Goal: Task Accomplishment & Management: Use online tool/utility

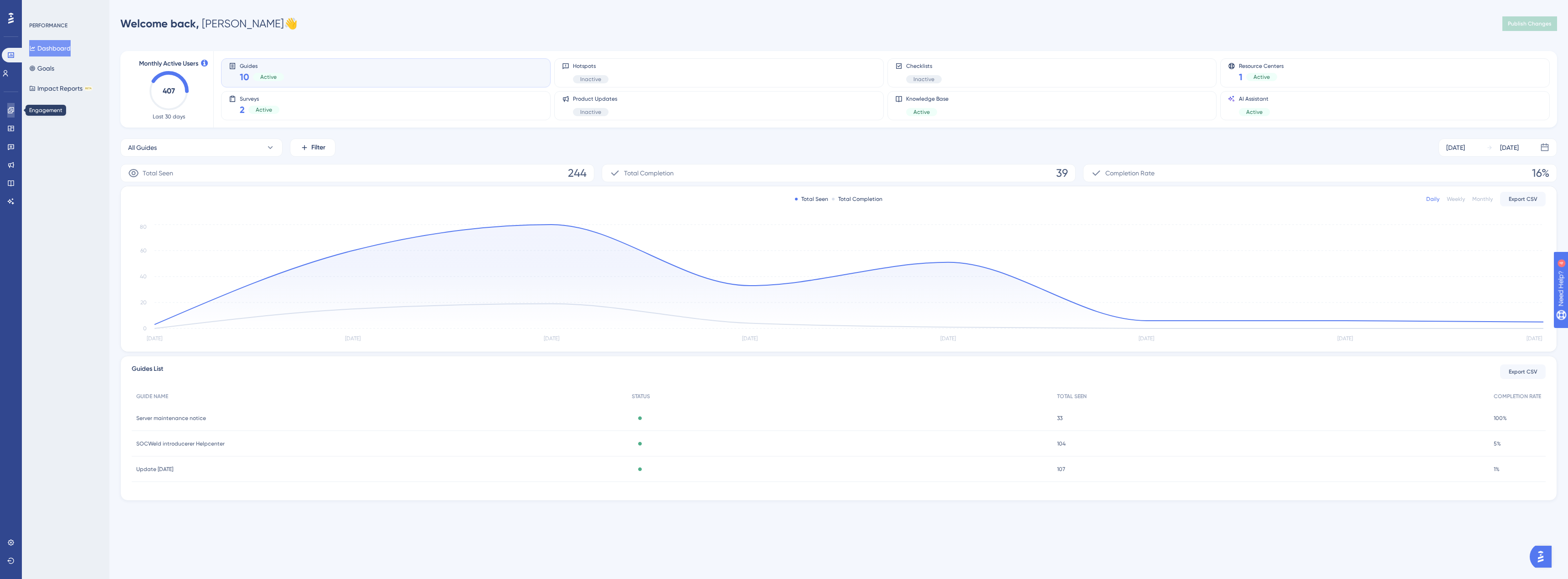
click at [9, 115] on link at bounding box center [11, 110] width 8 height 14
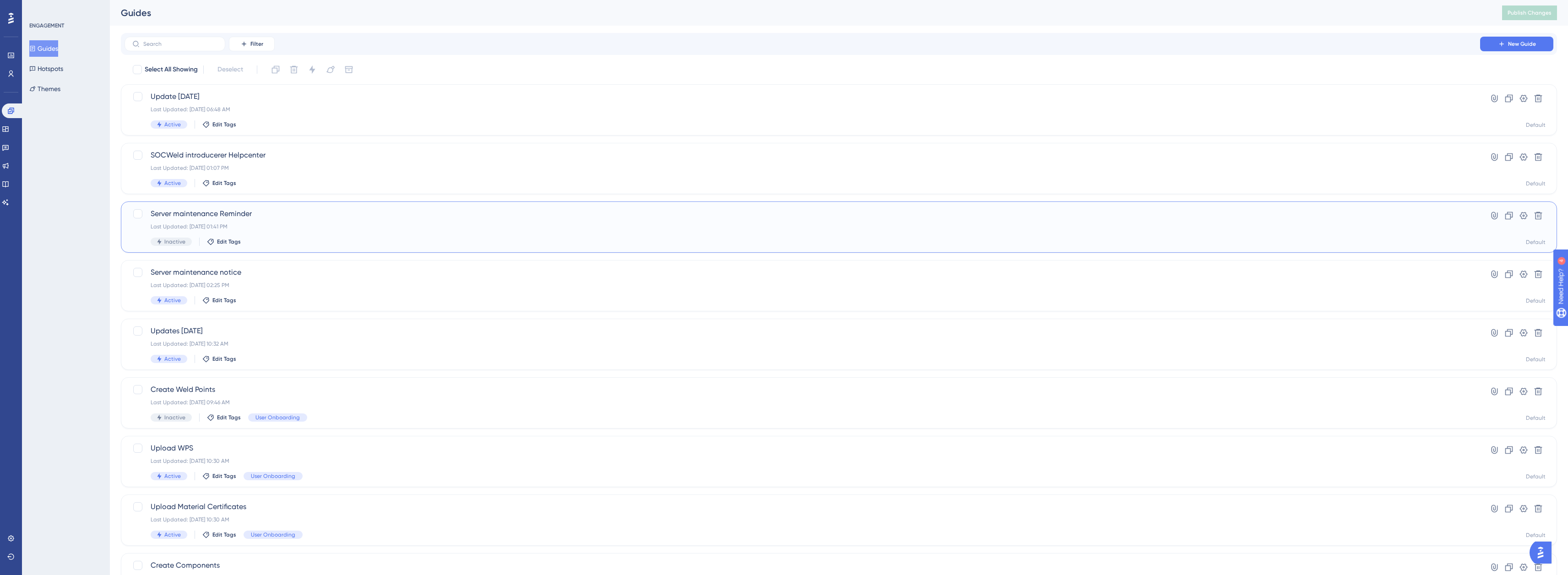
click at [399, 224] on div "Last Updated: [DATE] 01:41 PM" at bounding box center [802, 227] width 1304 height 8
click at [1523, 42] on span "New Guide" at bounding box center [1521, 44] width 28 height 8
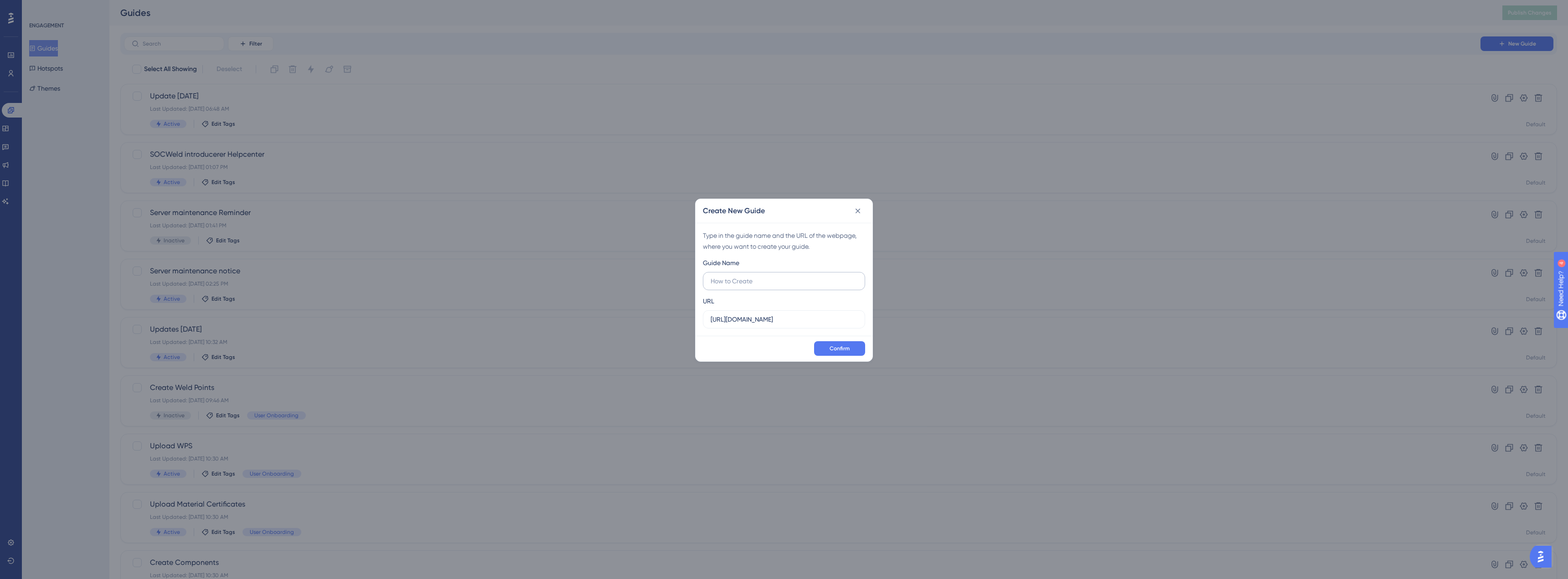
click at [788, 283] on input "text" at bounding box center [783, 280] width 147 height 10
type input "SOCWeld Down"
click at [830, 348] on span "Confirm" at bounding box center [839, 349] width 20 height 8
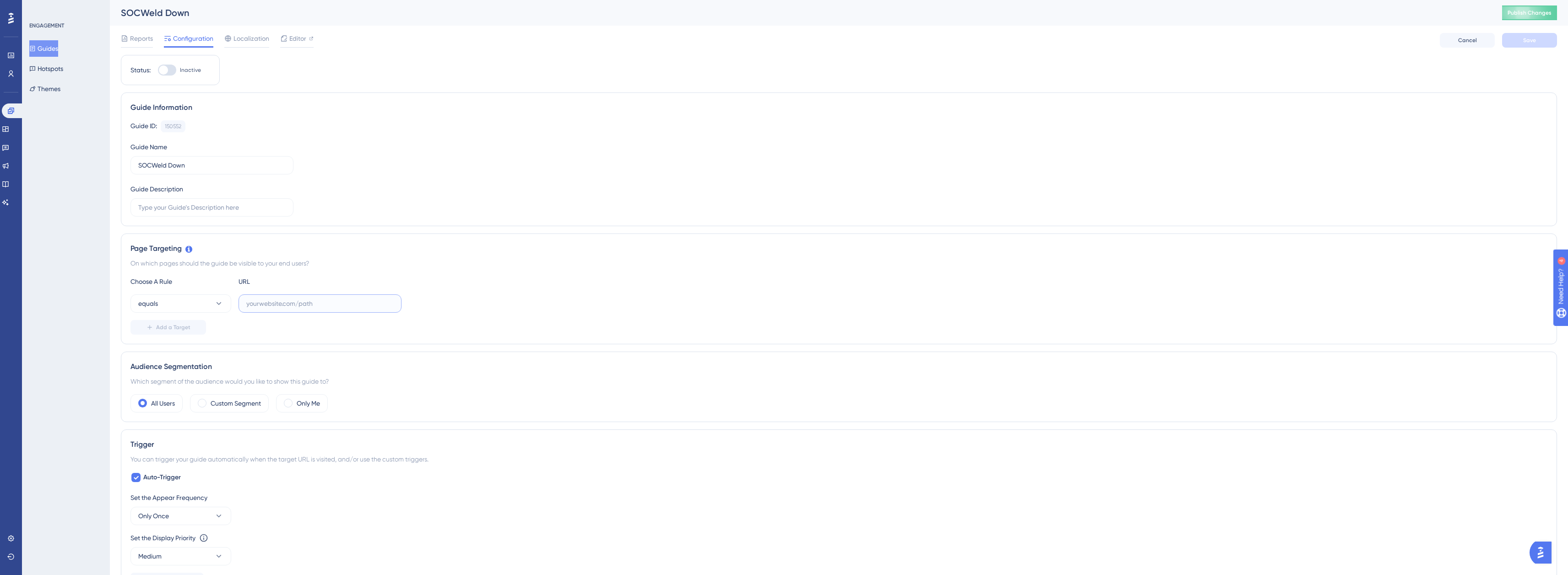
click at [263, 306] on input "text" at bounding box center [320, 303] width 148 height 10
type input "app.socweld.com"
click at [296, 44] on span "Editor" at bounding box center [298, 39] width 17 height 11
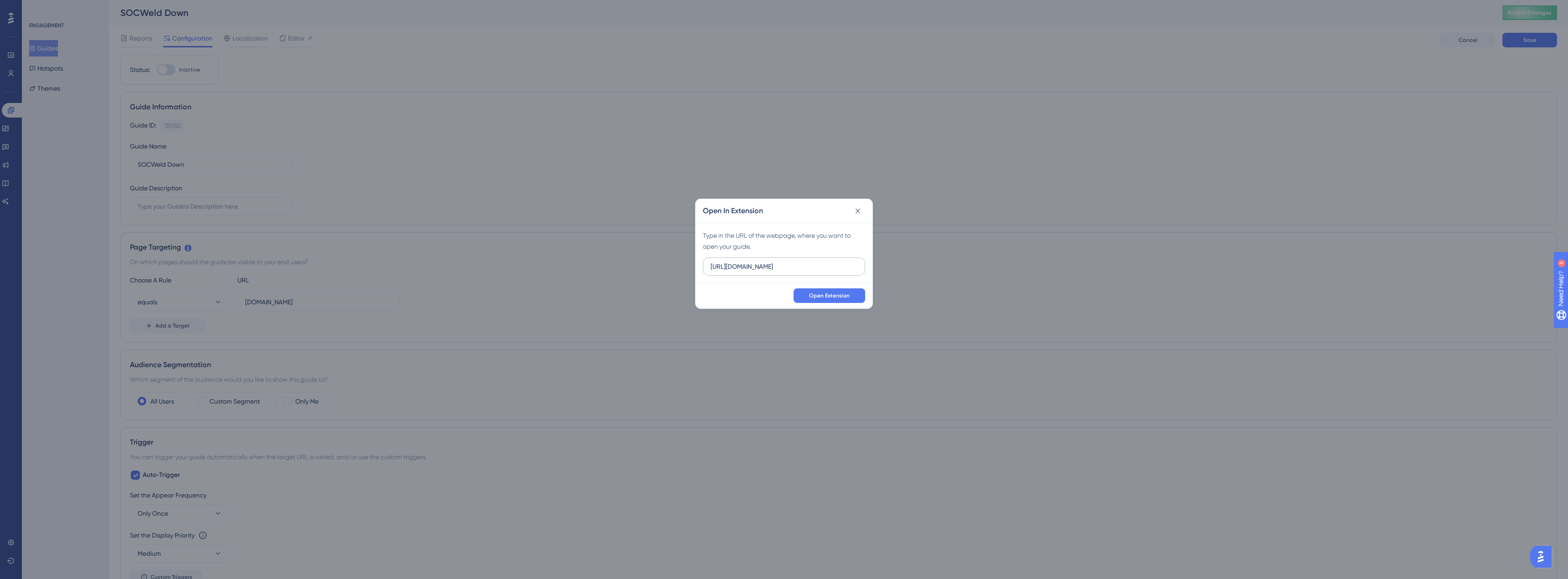
click at [747, 269] on input "https://demo.socweld.com" at bounding box center [783, 266] width 147 height 10
type input "https://app.socweld.com"
click at [854, 208] on icon at bounding box center [858, 211] width 9 height 9
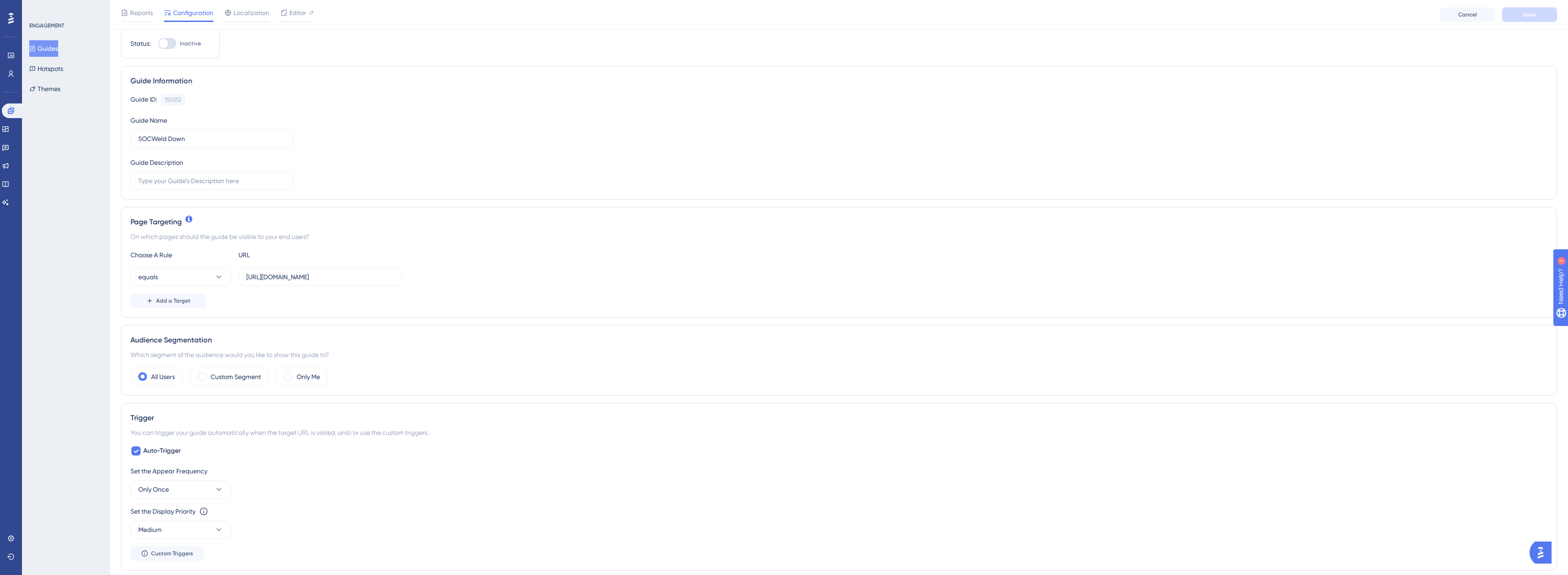
scroll to position [46, 0]
click at [202, 355] on div "Custom Segment" at bounding box center [229, 361] width 79 height 18
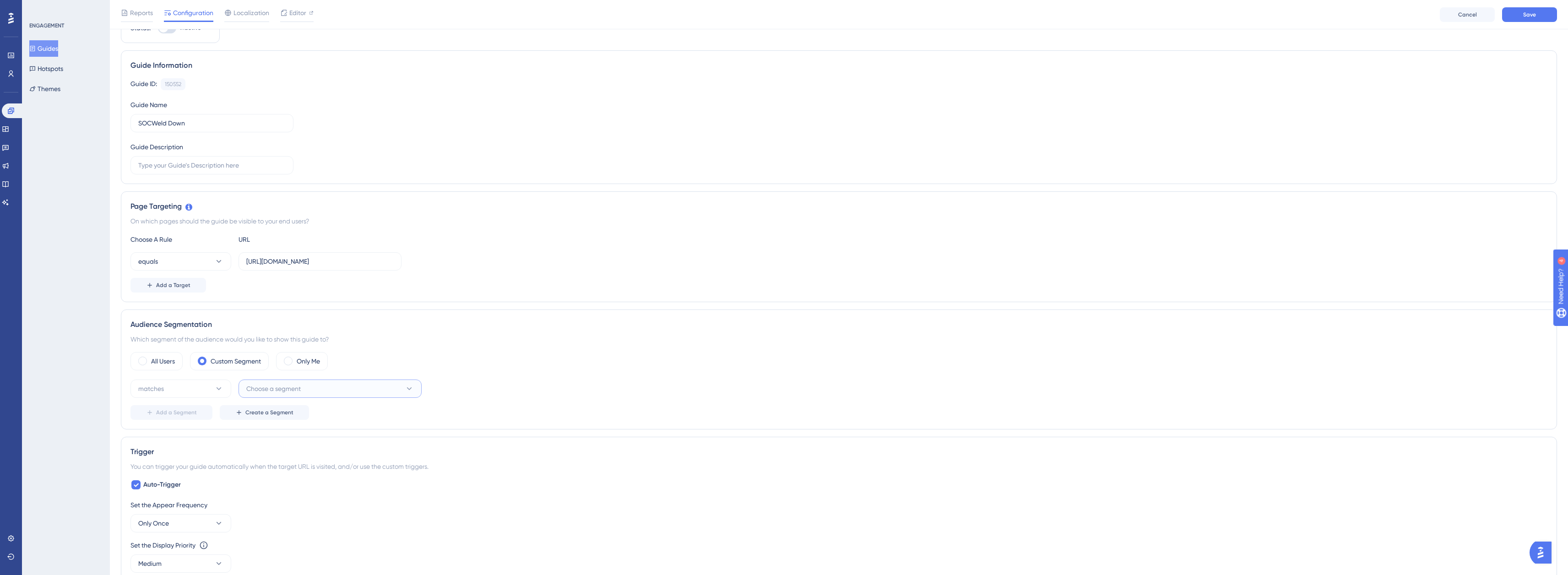
click at [282, 388] on span "Choose a segment" at bounding box center [273, 388] width 54 height 11
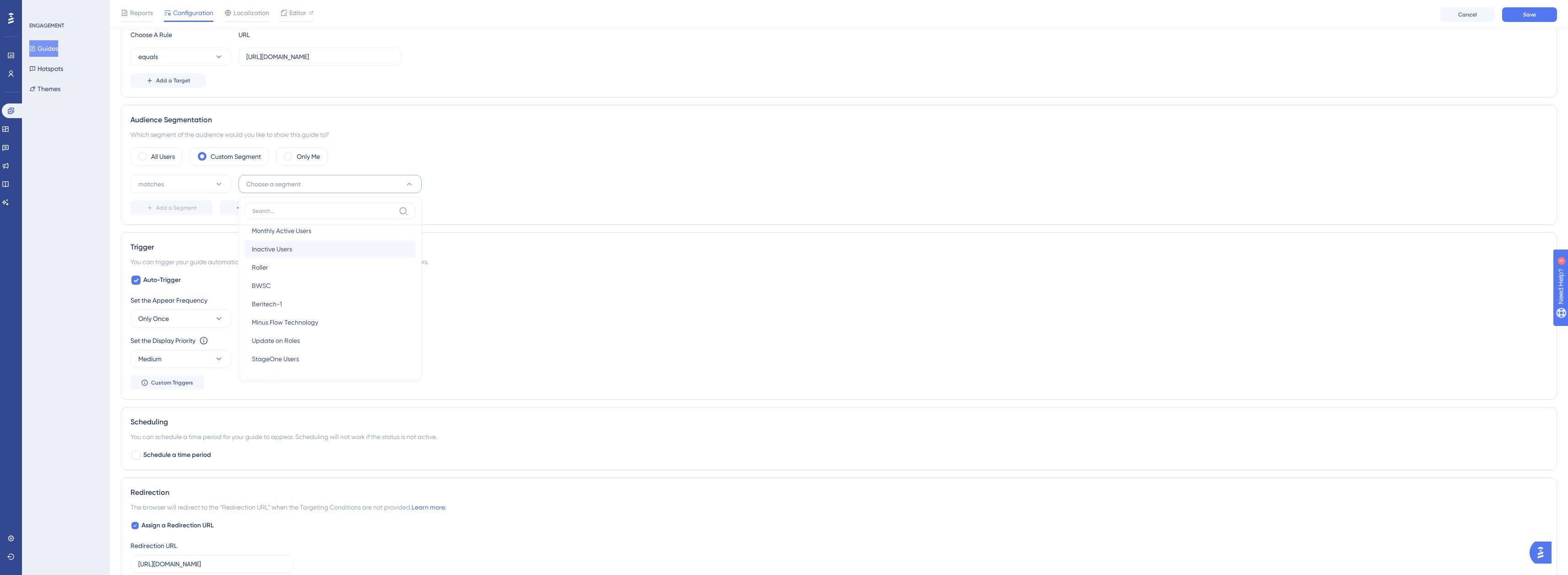
scroll to position [63, 0]
click at [316, 328] on div "Update on Roles Update on Roles" at bounding box center [330, 323] width 156 height 18
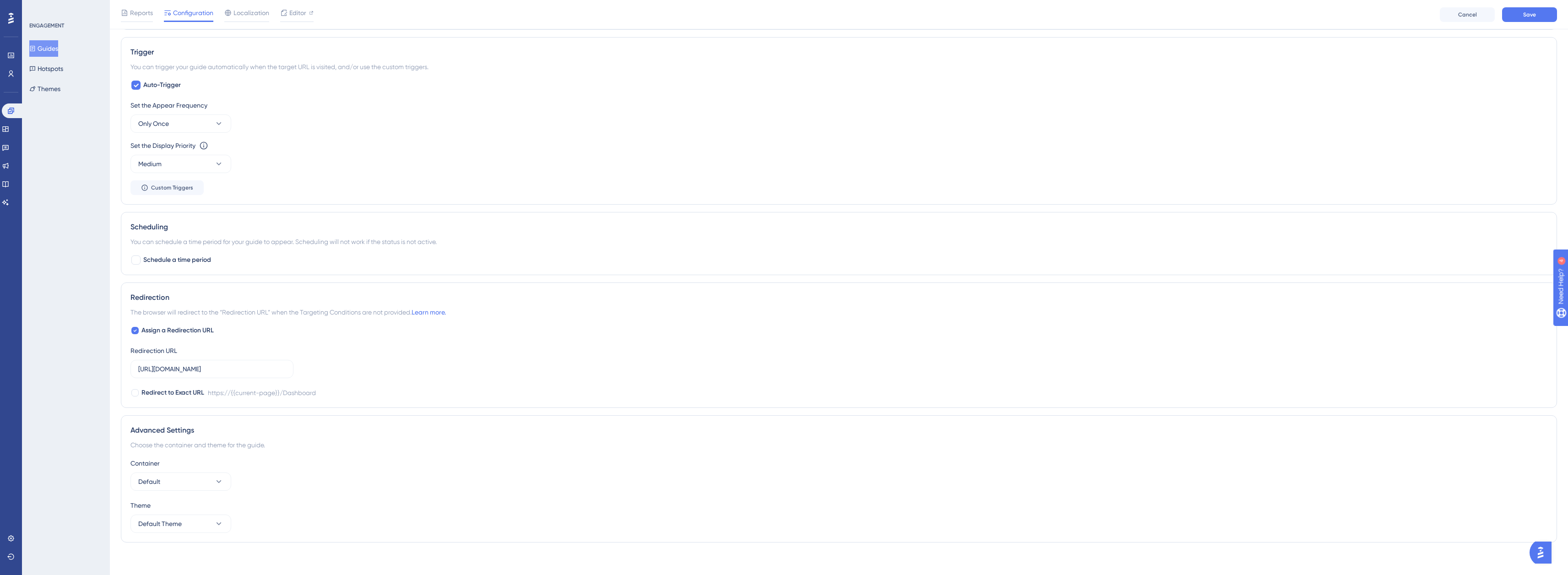
scroll to position [449, 0]
click at [213, 166] on button "Medium" at bounding box center [181, 159] width 101 height 18
click at [172, 236] on div "Highest Highest" at bounding box center [181, 242] width 74 height 18
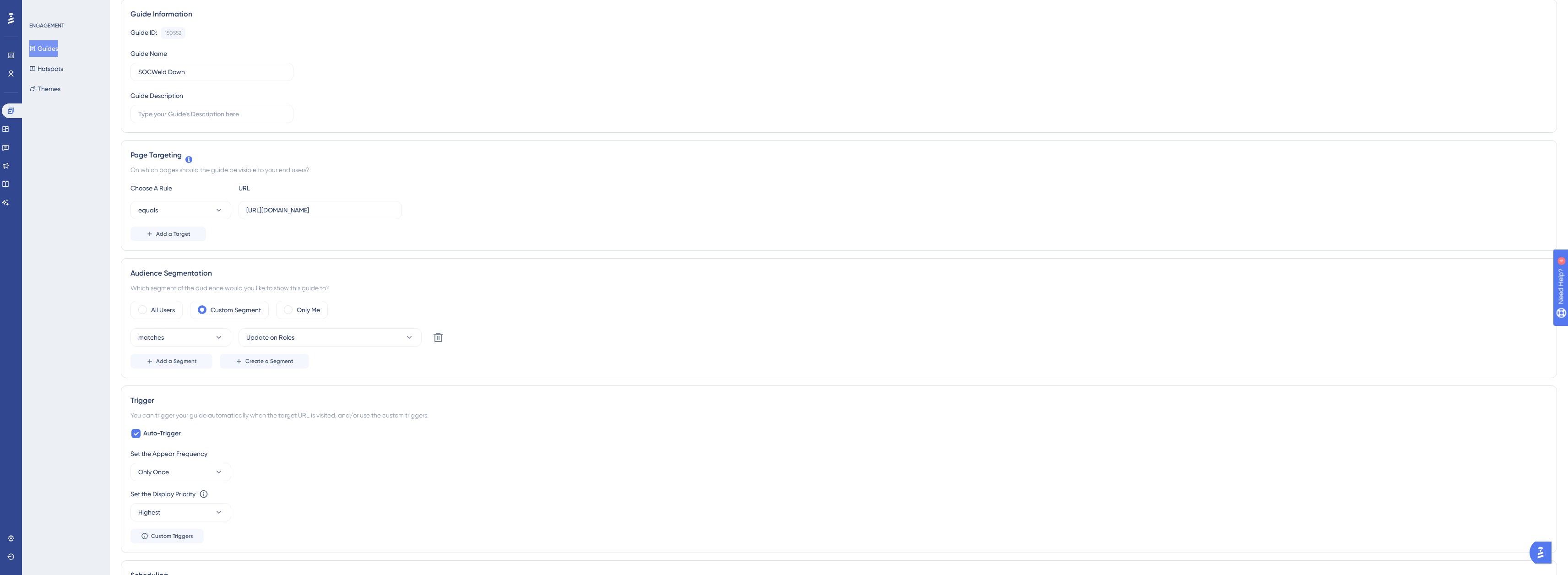
scroll to position [0, 0]
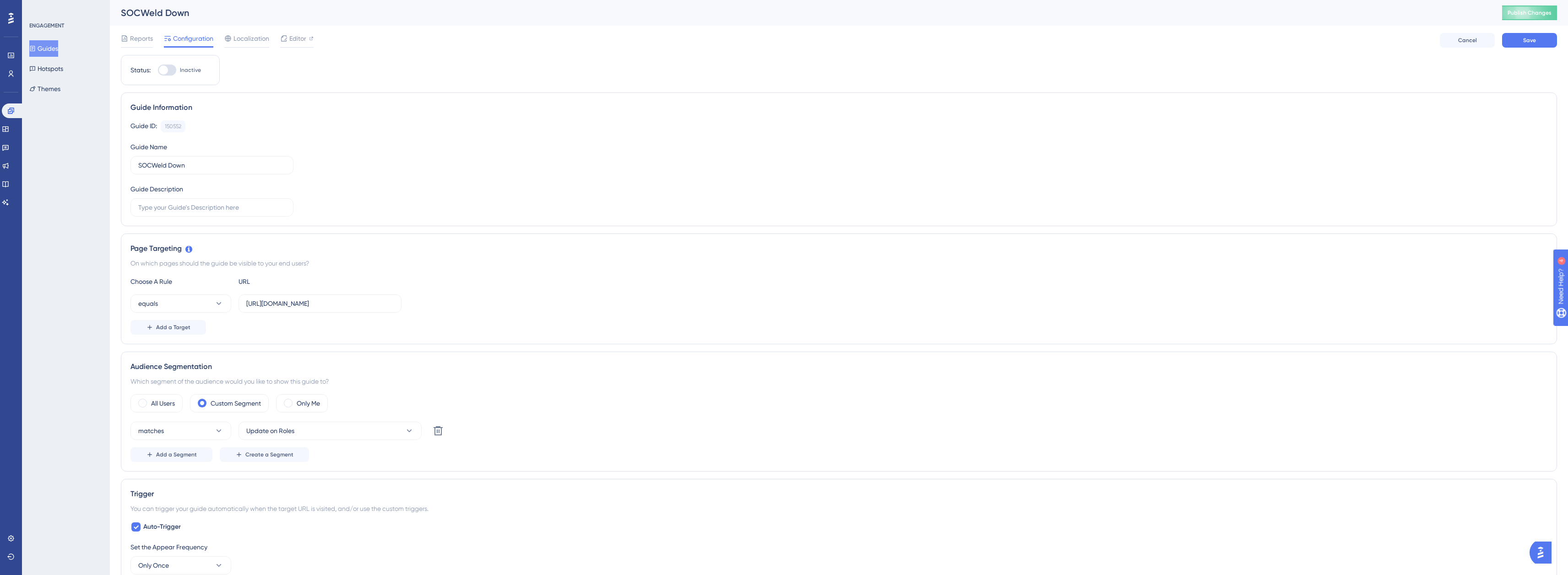
click at [167, 71] on div at bounding box center [164, 70] width 10 height 10
click at [158, 70] on input "Inactive" at bounding box center [157, 70] width 0 height 0
checkbox input "true"
click at [190, 159] on label "SOCWeld Down" at bounding box center [211, 165] width 163 height 18
click at [190, 160] on input "SOCWeld Down" at bounding box center [211, 165] width 148 height 10
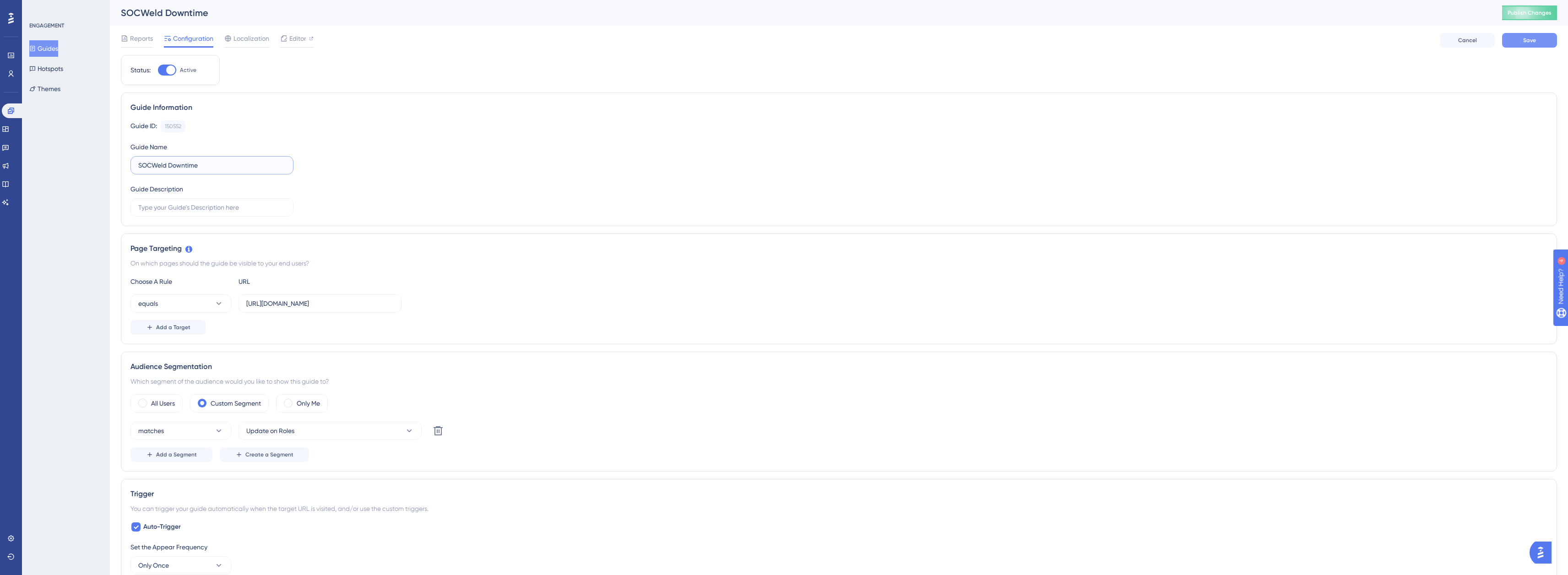
type input "SOCWeld Downtime"
click at [1522, 44] on button "Save" at bounding box center [1530, 40] width 55 height 14
click at [1542, 15] on span "Publish Changes" at bounding box center [1530, 13] width 44 height 8
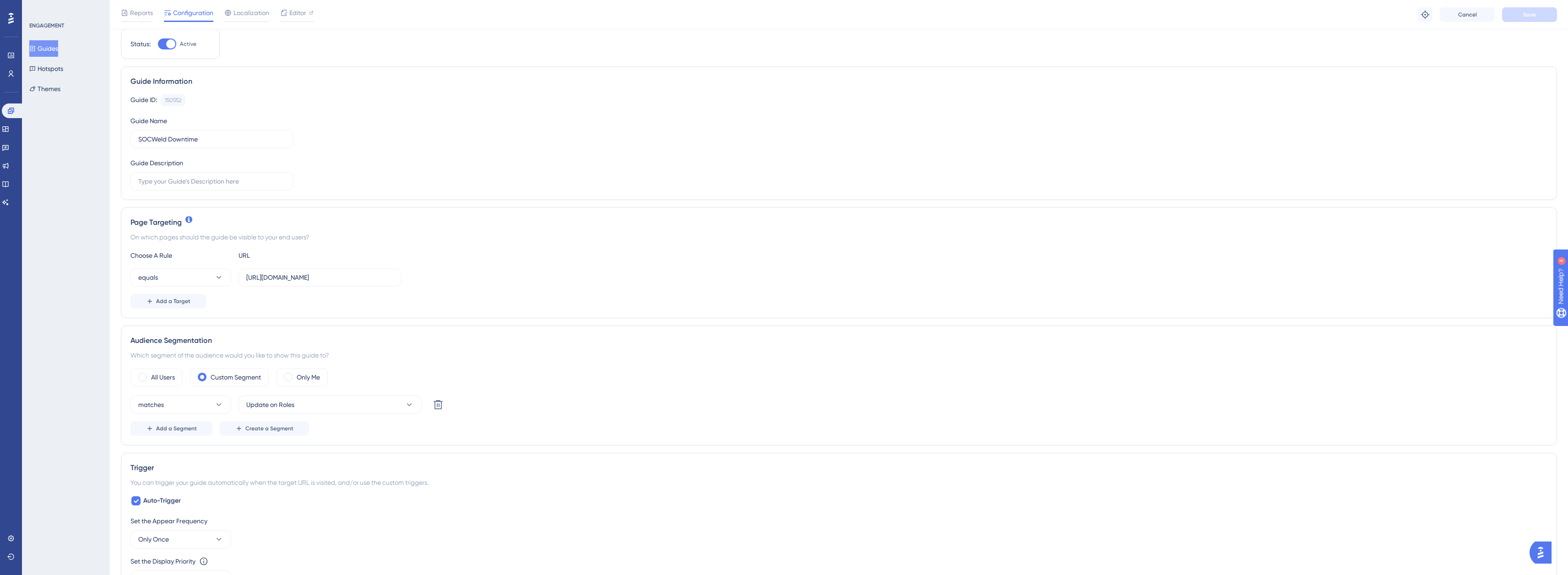
scroll to position [46, 0]
click at [350, 262] on input "[URL][DOMAIN_NAME]" at bounding box center [320, 261] width 148 height 10
click at [210, 267] on button "equals" at bounding box center [181, 261] width 101 height 18
click at [185, 324] on div "contains contains" at bounding box center [181, 326] width 74 height 18
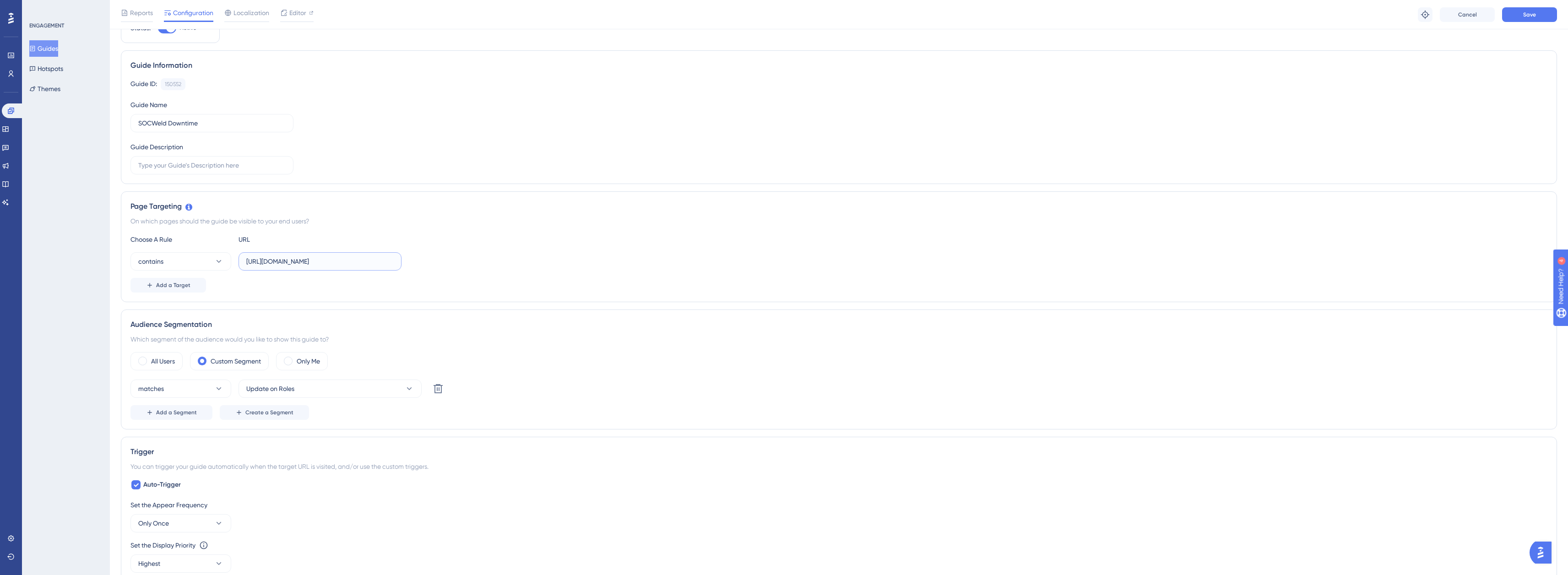
click at [349, 265] on input "[URL][DOMAIN_NAME]" at bounding box center [320, 261] width 148 height 10
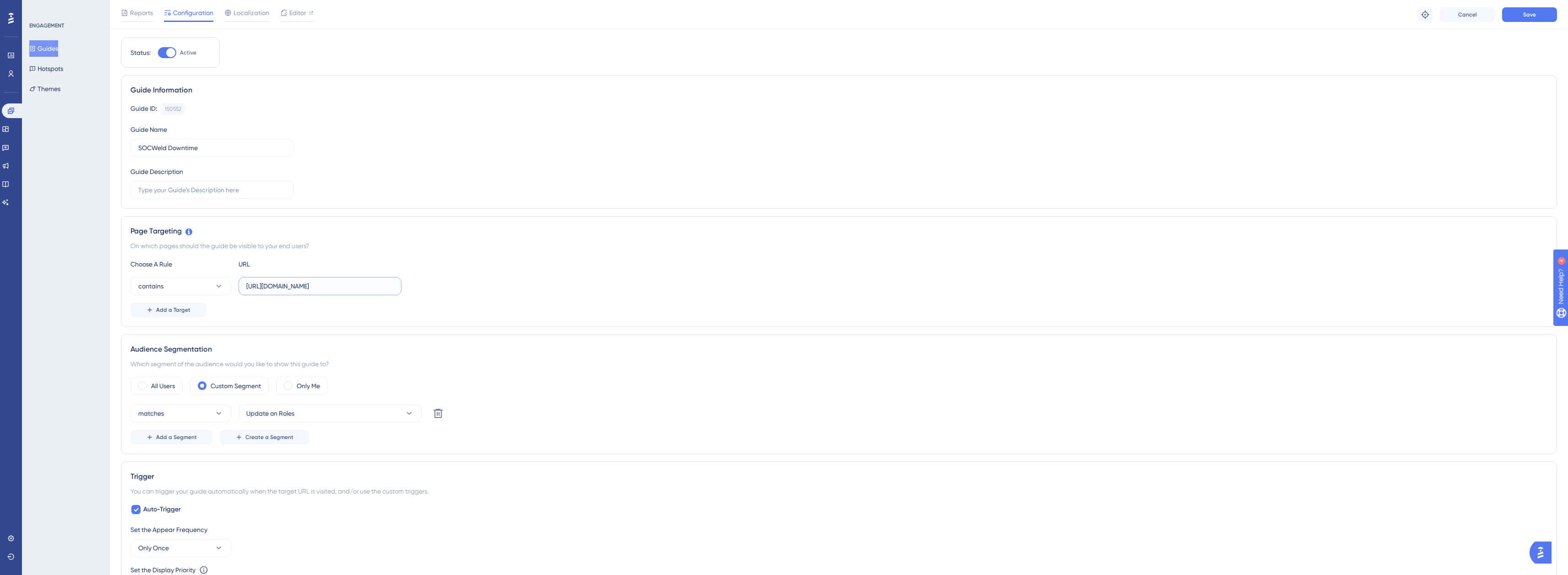
scroll to position [0, 0]
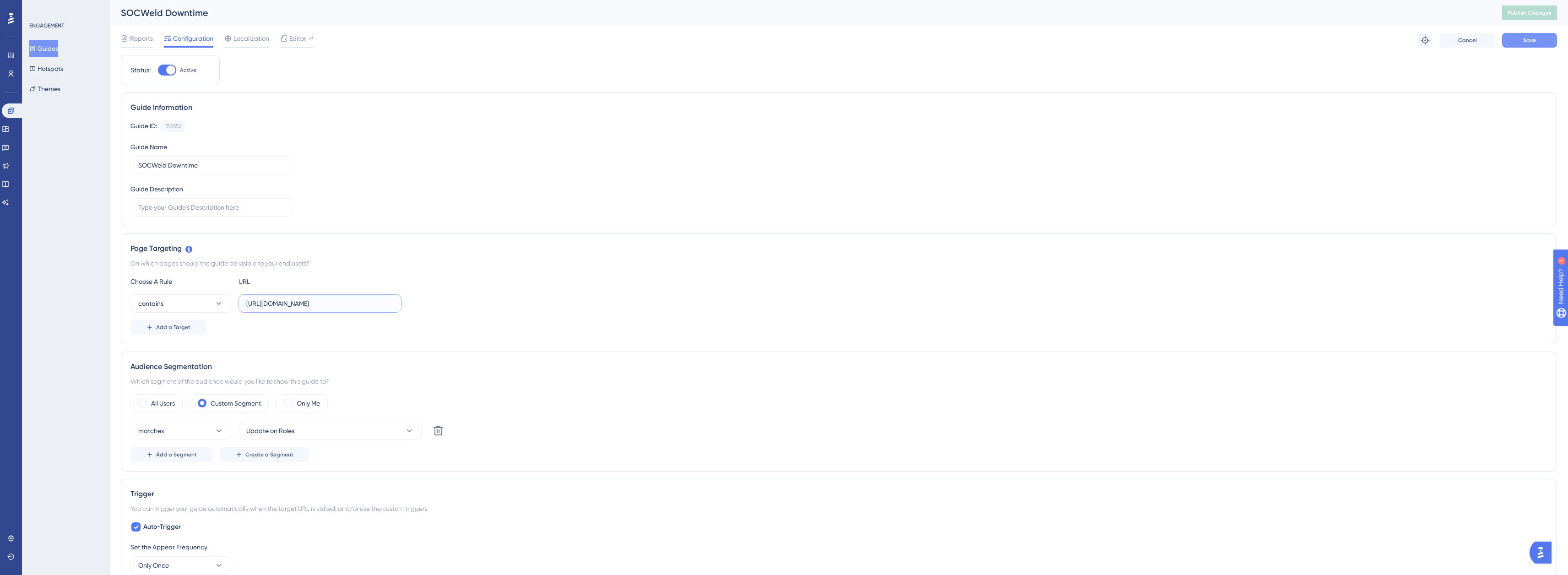
type input "[URL][DOMAIN_NAME]"
click at [1538, 43] on button "Save" at bounding box center [1530, 40] width 55 height 14
click at [1537, 11] on span "Publish Changes" at bounding box center [1530, 13] width 44 height 8
click at [177, 307] on button "contains" at bounding box center [181, 303] width 101 height 18
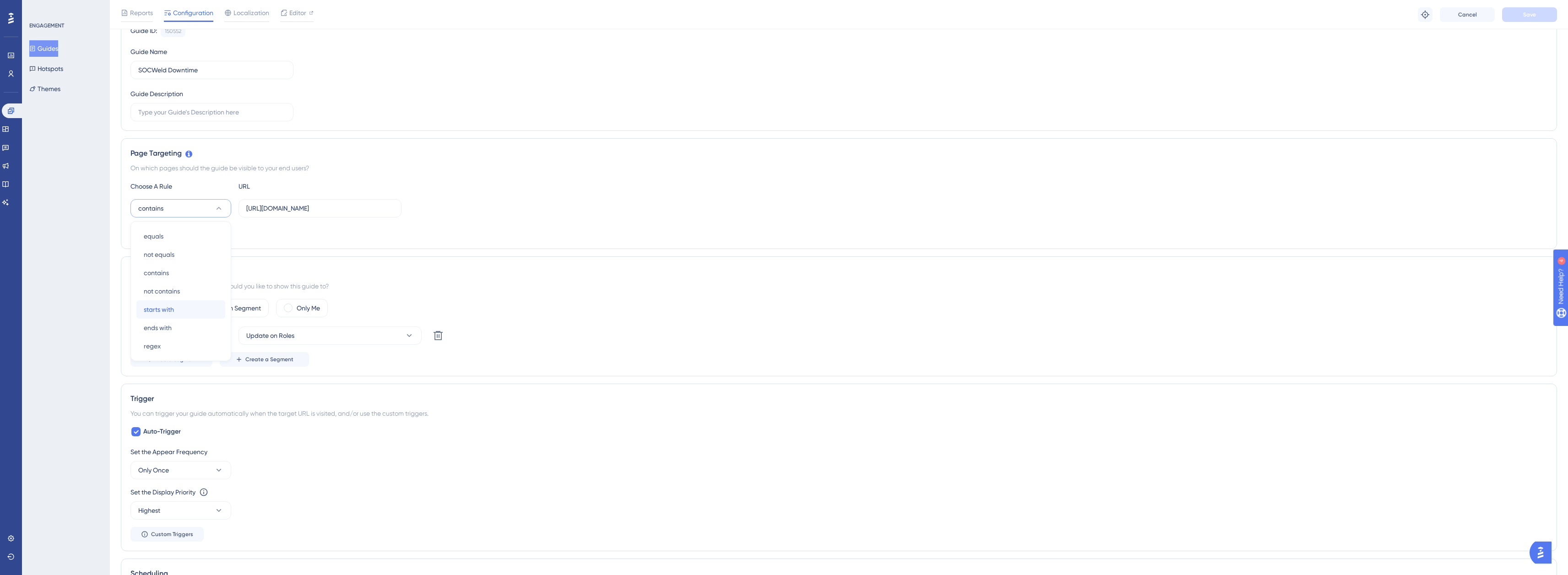
click at [176, 307] on div "starts with starts with" at bounding box center [181, 308] width 74 height 18
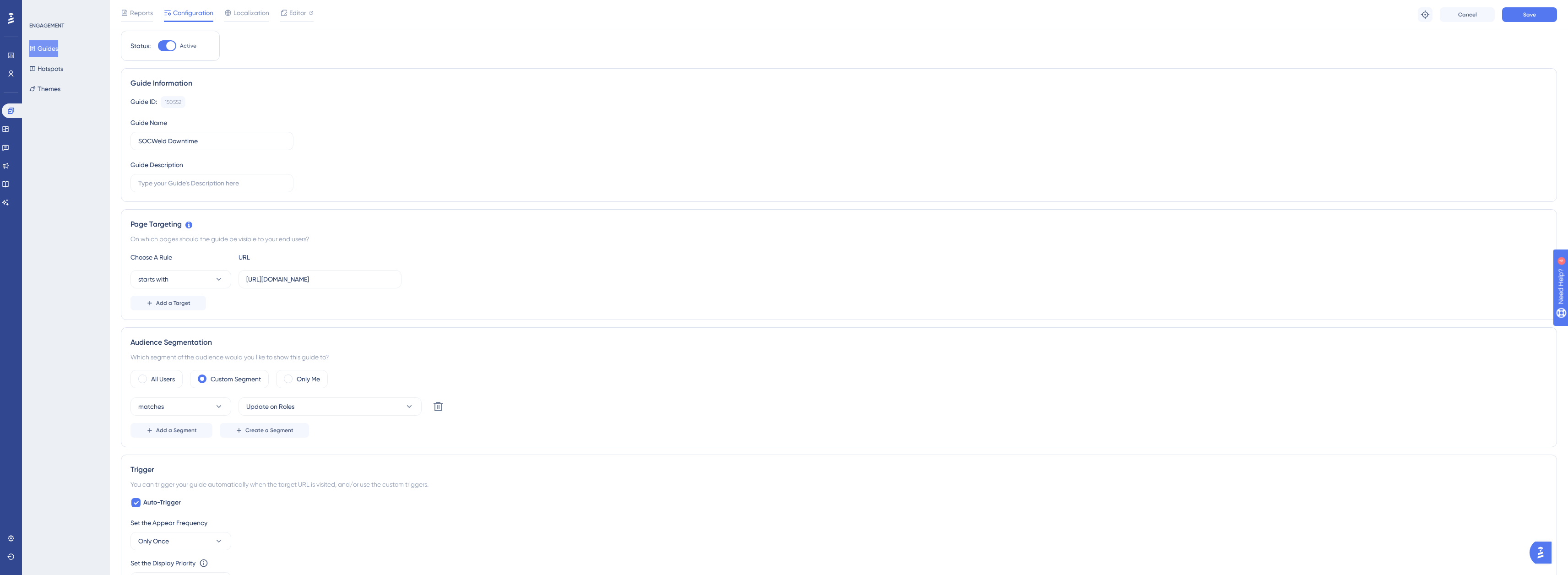
scroll to position [0, 0]
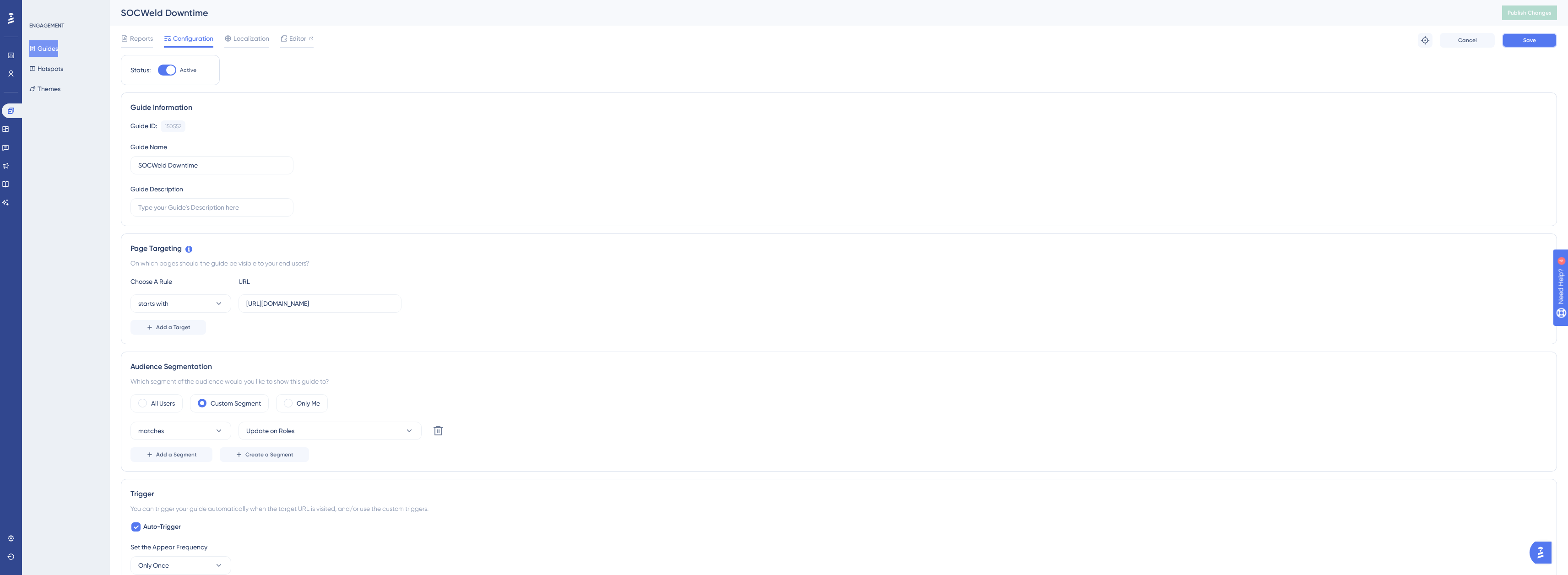
click at [1544, 42] on button "Save" at bounding box center [1530, 40] width 55 height 14
click at [1528, 13] on span "Publish Changes" at bounding box center [1530, 13] width 44 height 8
click at [138, 43] on span "Reports" at bounding box center [142, 39] width 23 height 11
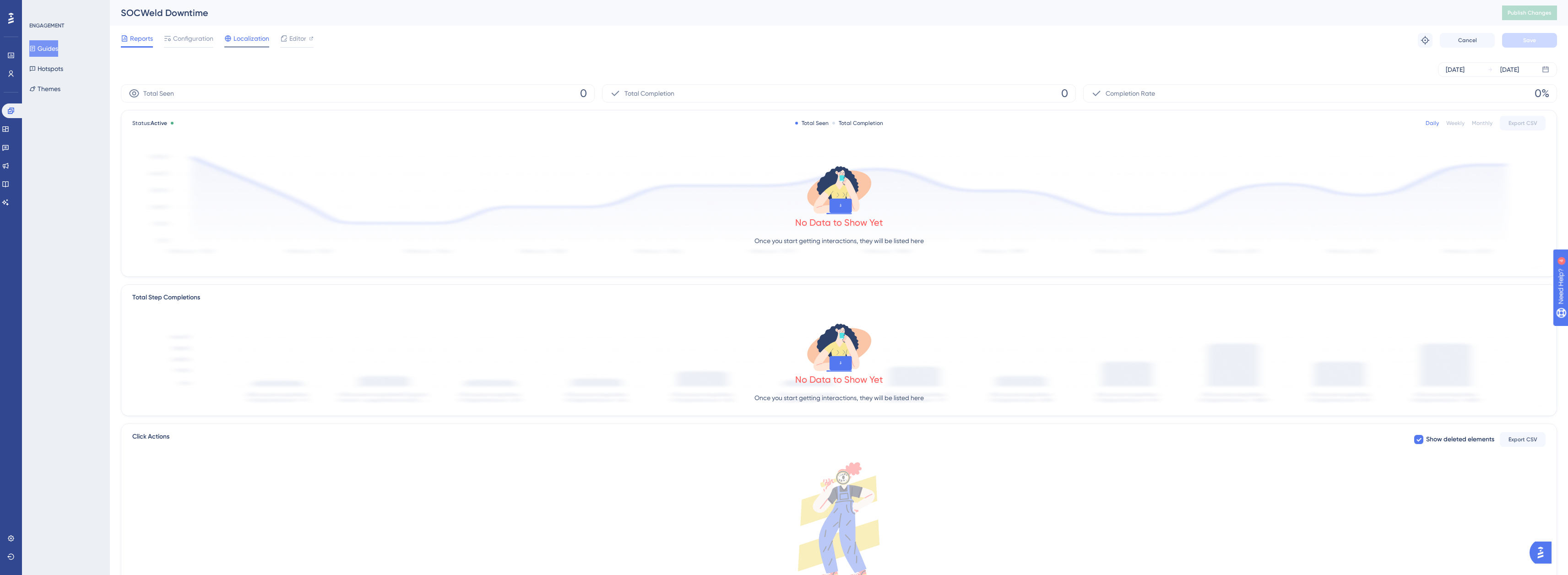
click at [267, 41] on span "Localization" at bounding box center [251, 39] width 35 height 11
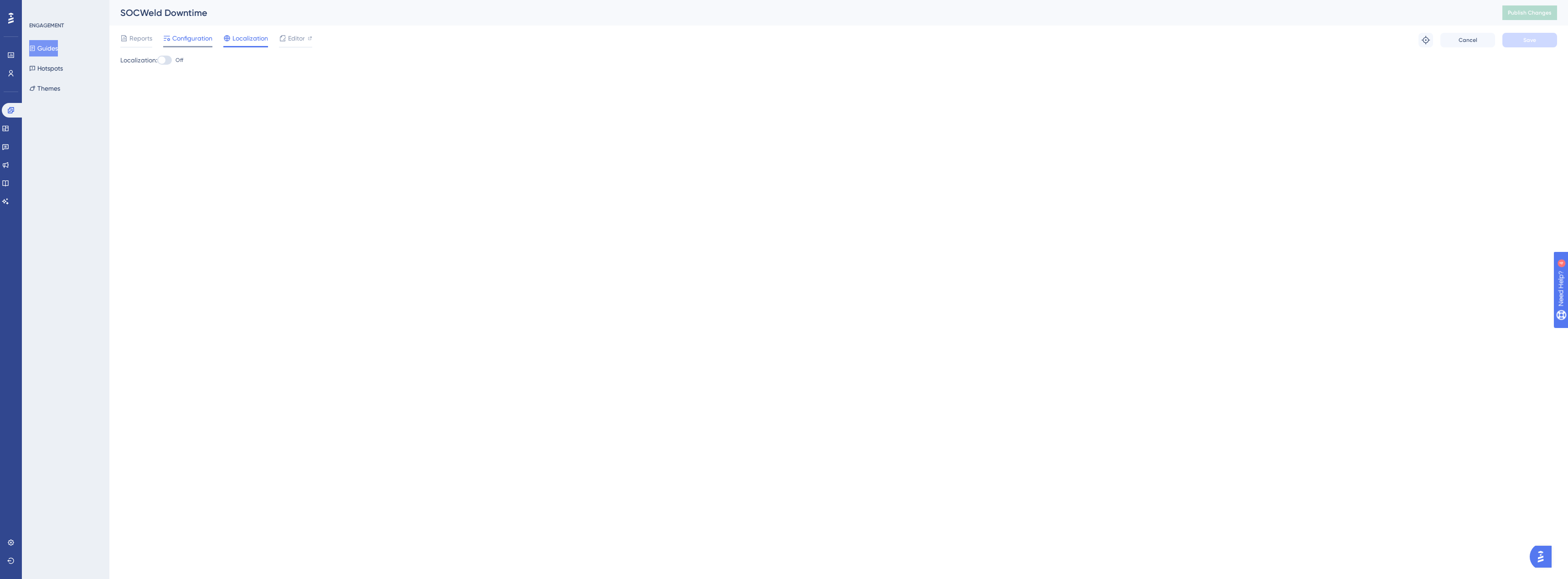
click at [193, 42] on span "Configuration" at bounding box center [192, 39] width 40 height 11
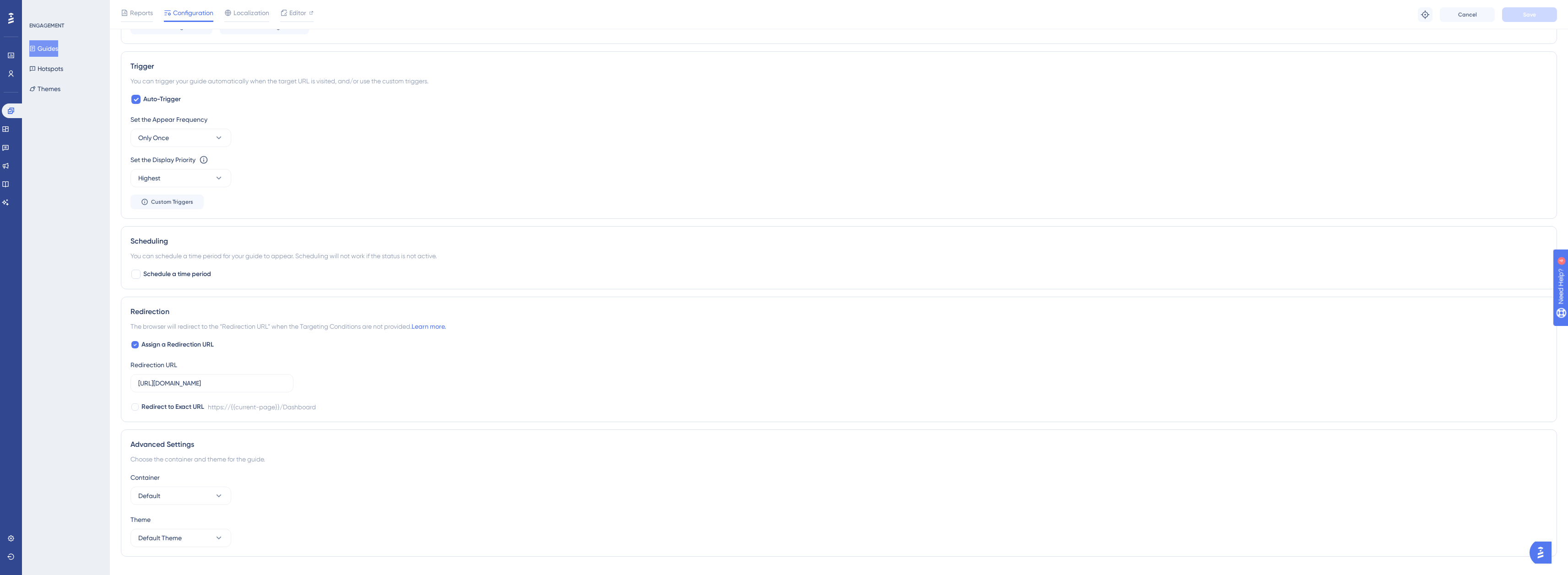
scroll to position [449, 0]
click at [133, 329] on icon at bounding box center [135, 327] width 4 height 8
checkbox input "false"
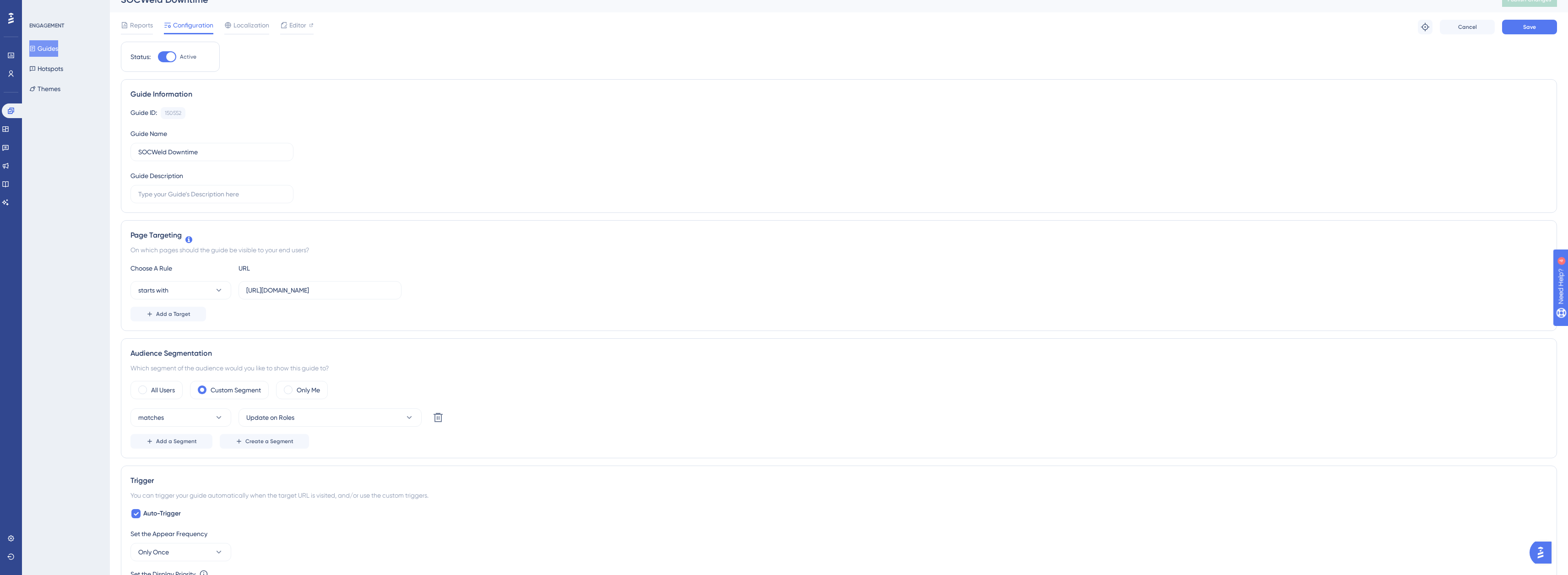
scroll to position [0, 0]
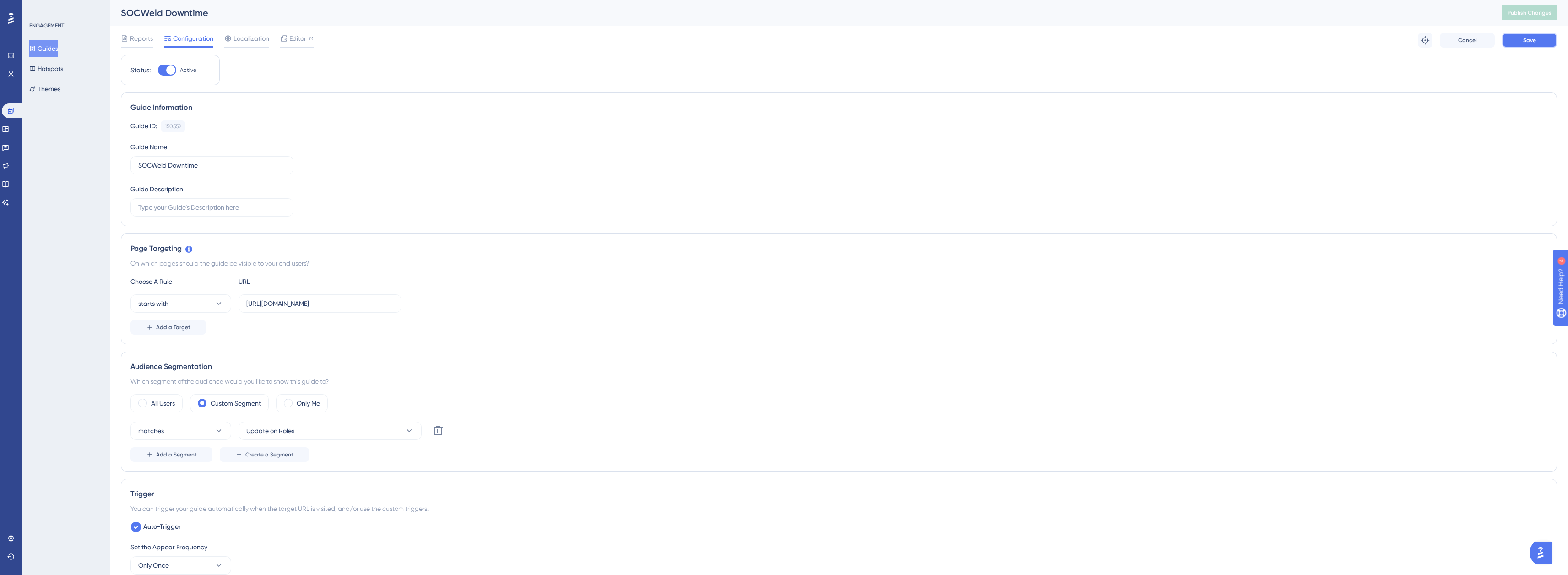
click at [1514, 36] on button "Save" at bounding box center [1530, 40] width 55 height 14
click at [1527, 16] on span "Publish Changes" at bounding box center [1530, 13] width 44 height 8
click at [0, 0] on icon at bounding box center [0, 0] width 0 height 0
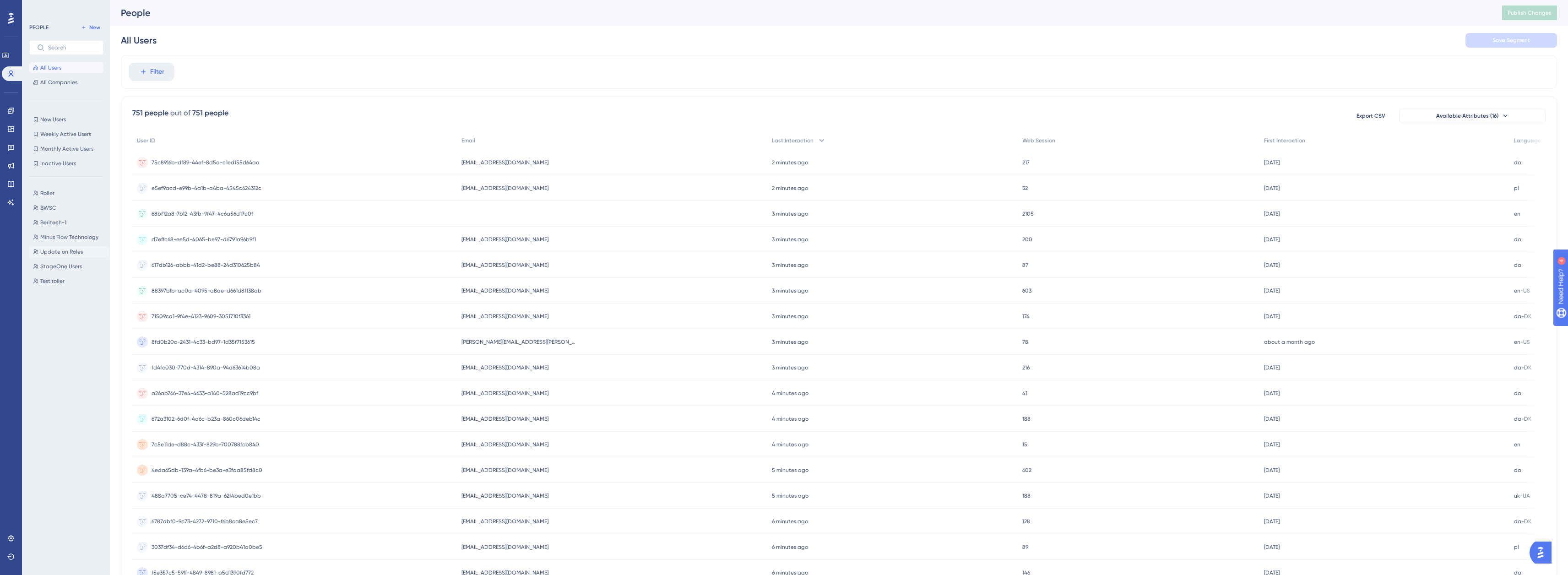
click at [61, 252] on span "Update on Roles" at bounding box center [61, 252] width 43 height 8
click at [0, 0] on link at bounding box center [0, 0] width 0 height 0
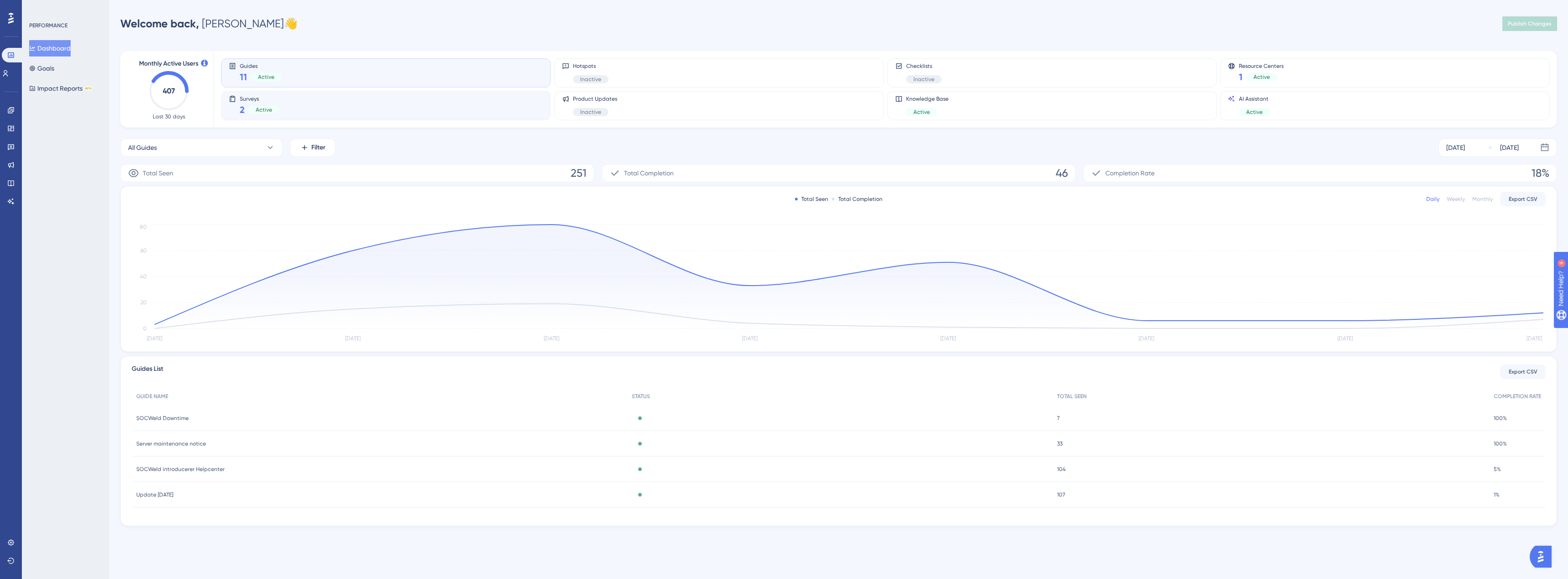
click at [263, 109] on span "Active" at bounding box center [264, 110] width 16 height 8
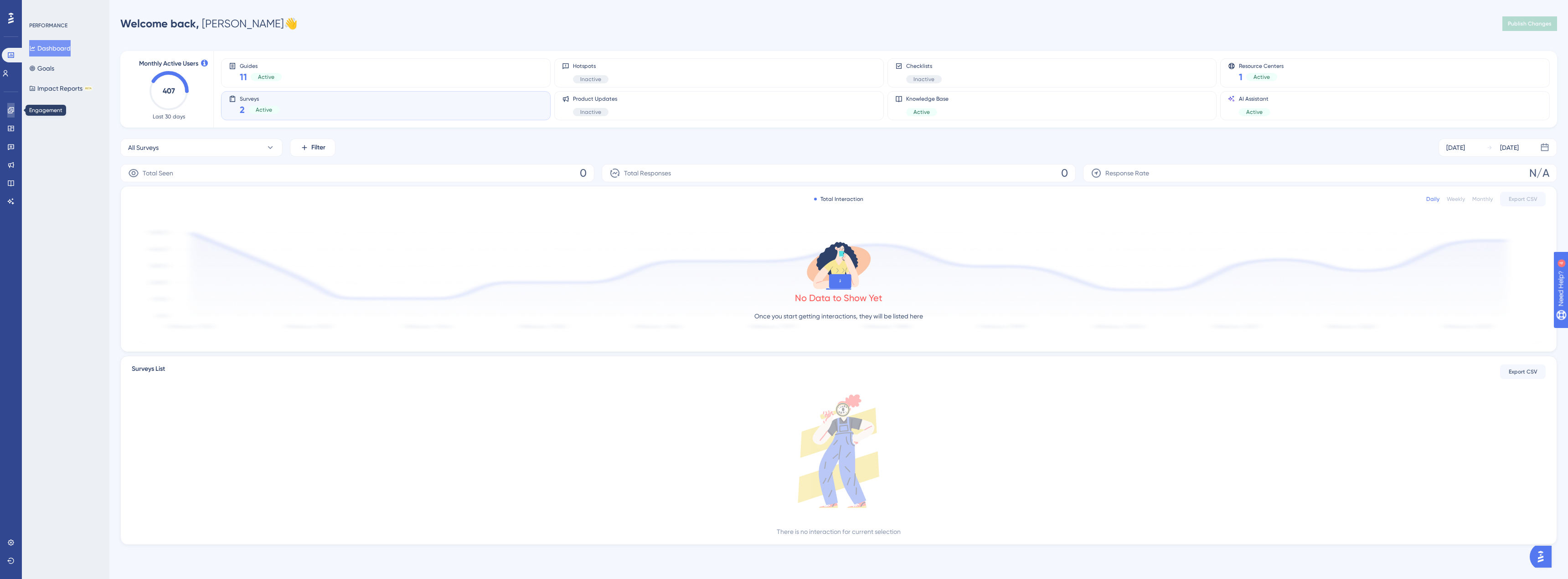
click at [10, 116] on link at bounding box center [11, 110] width 8 height 14
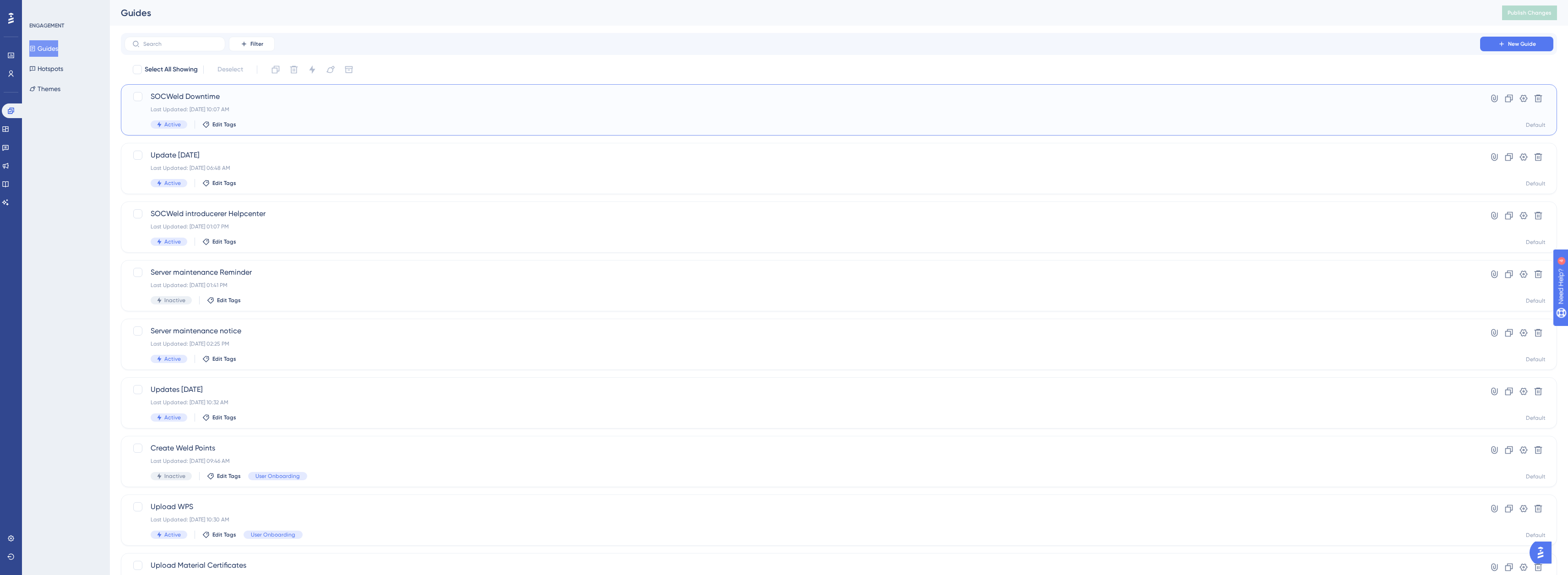
click at [358, 113] on div "SOCWeld Downtime Last Updated: Aug 25 2025, 10:07 AM Active Edit Tags" at bounding box center [802, 109] width 1304 height 37
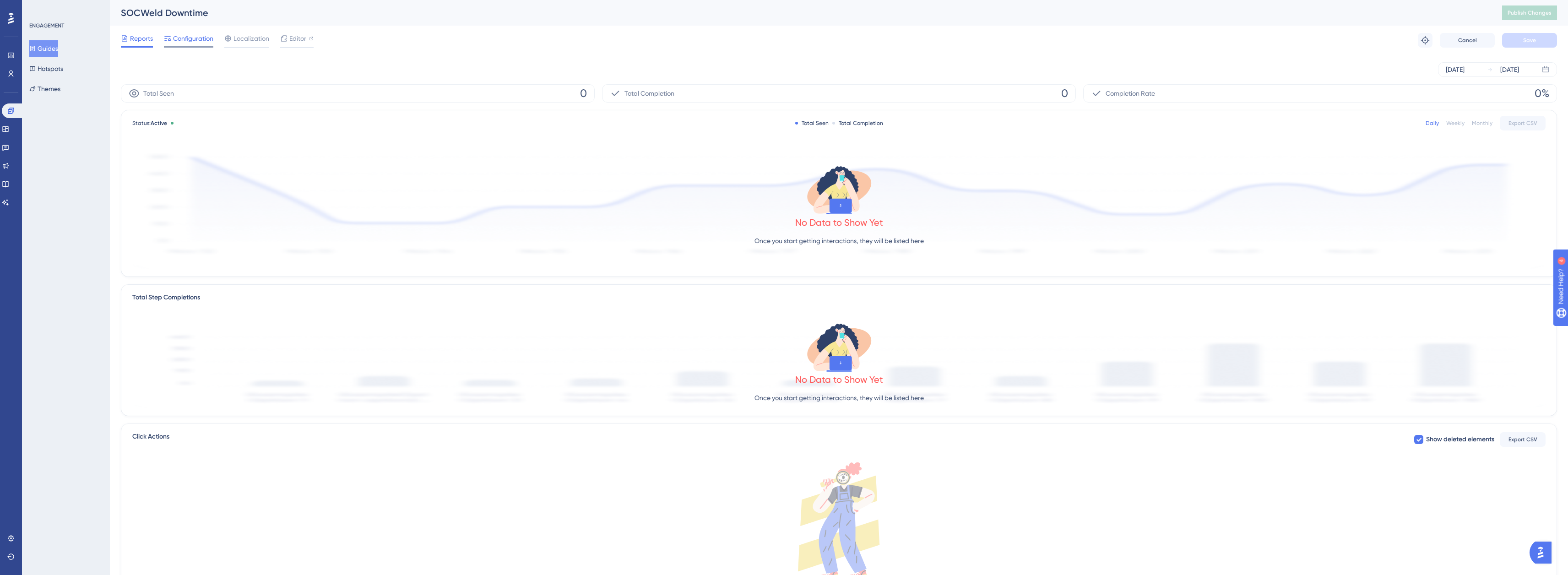
click at [204, 39] on span "Configuration" at bounding box center [193, 39] width 40 height 11
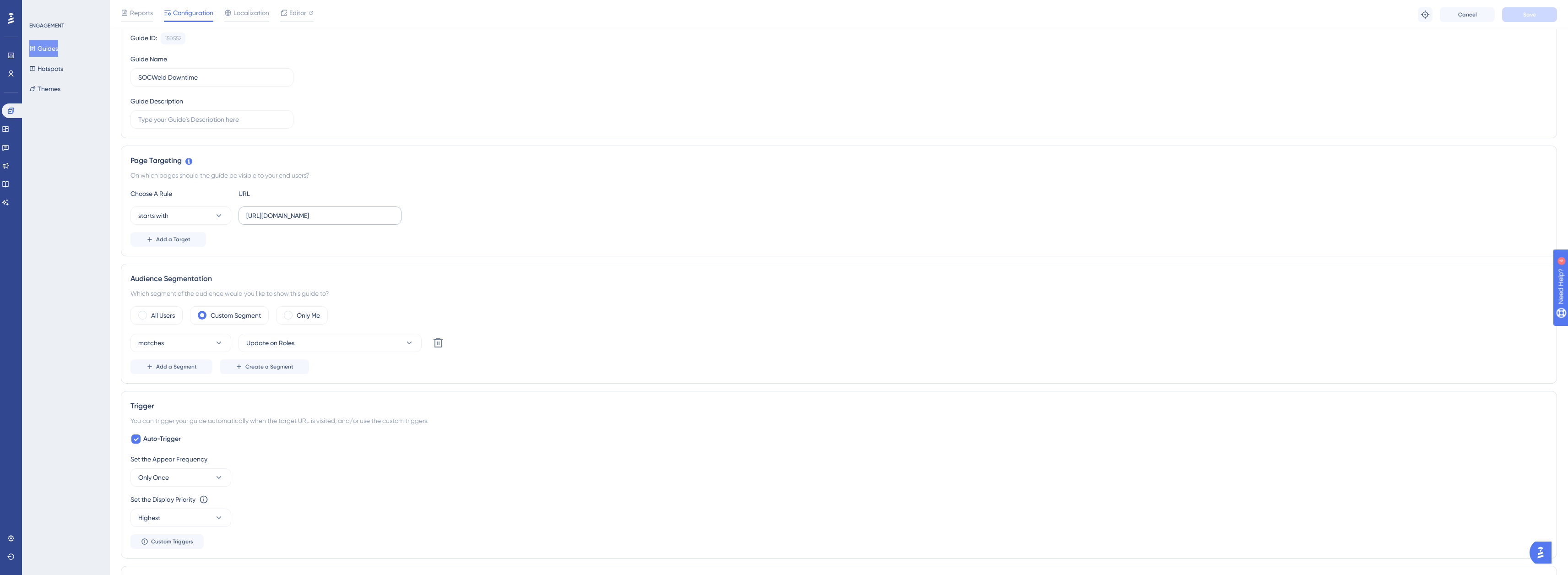
scroll to position [137, 0]
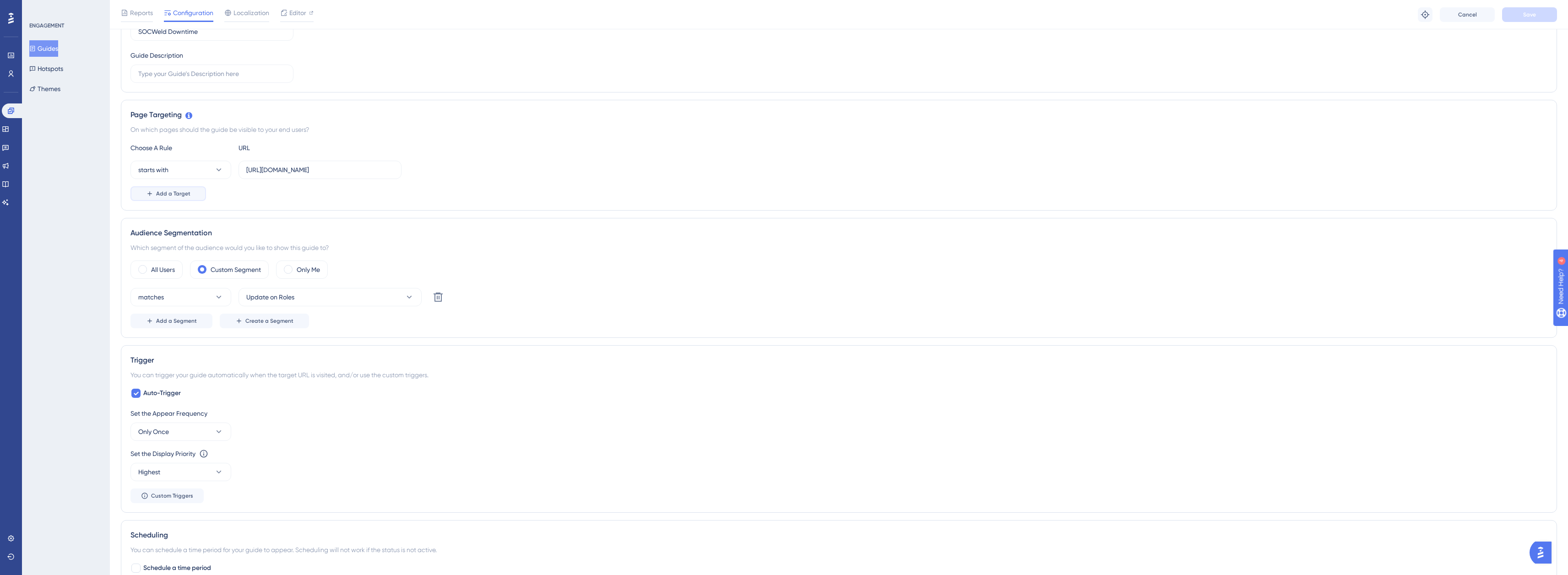
click at [177, 189] on button "Add a Target" at bounding box center [168, 193] width 75 height 14
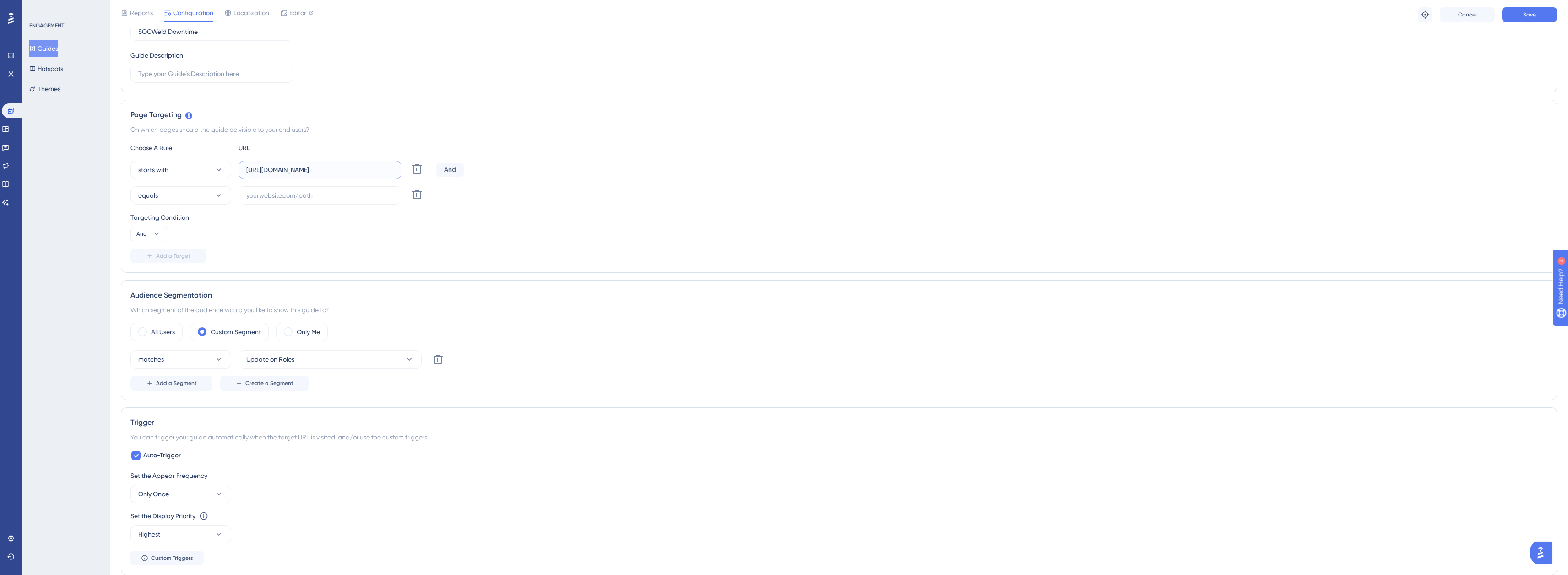
click at [259, 169] on input "[URL][DOMAIN_NAME]" at bounding box center [320, 169] width 148 height 10
drag, startPoint x: 350, startPoint y: 172, endPoint x: 233, endPoint y: 169, distance: 117.0
click at [233, 169] on div "starts with https://app.socweld.com/ Delete" at bounding box center [281, 169] width 302 height 18
click at [311, 192] on input "text" at bounding box center [320, 195] width 148 height 10
paste input "[URL][DOMAIN_NAME]"
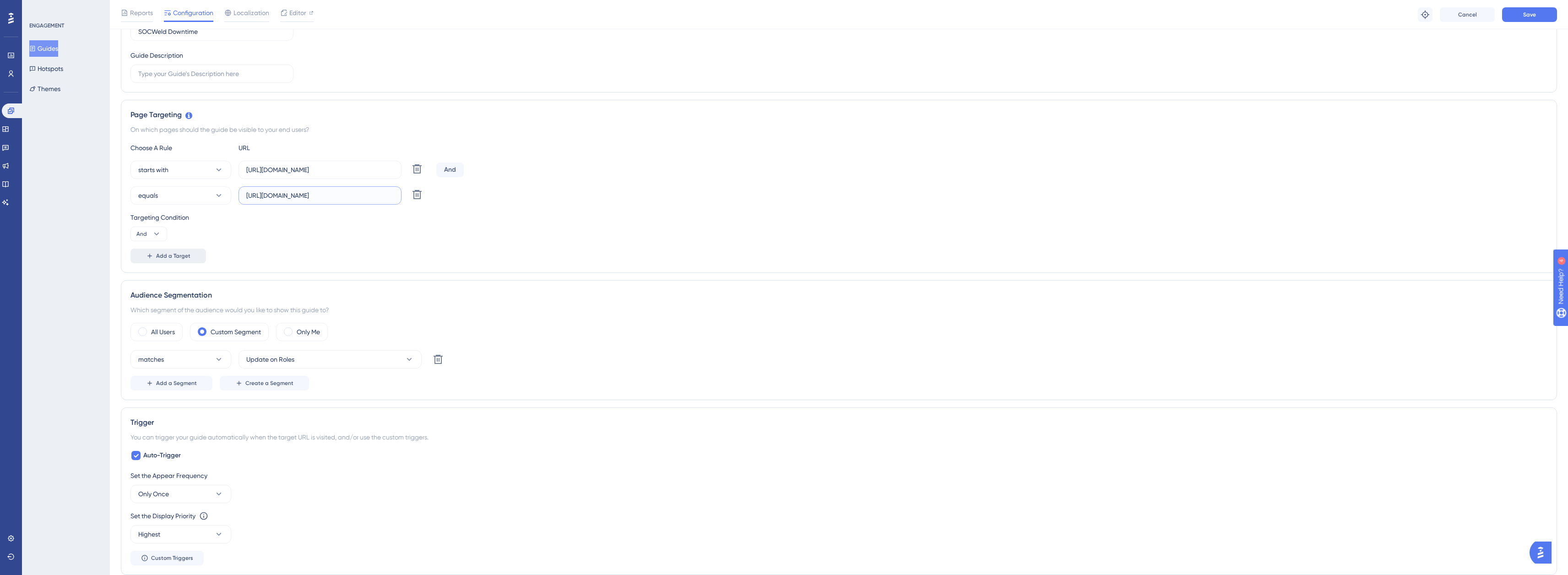
type input "[URL][DOMAIN_NAME]"
click at [170, 256] on span "Add a Target" at bounding box center [173, 256] width 34 height 8
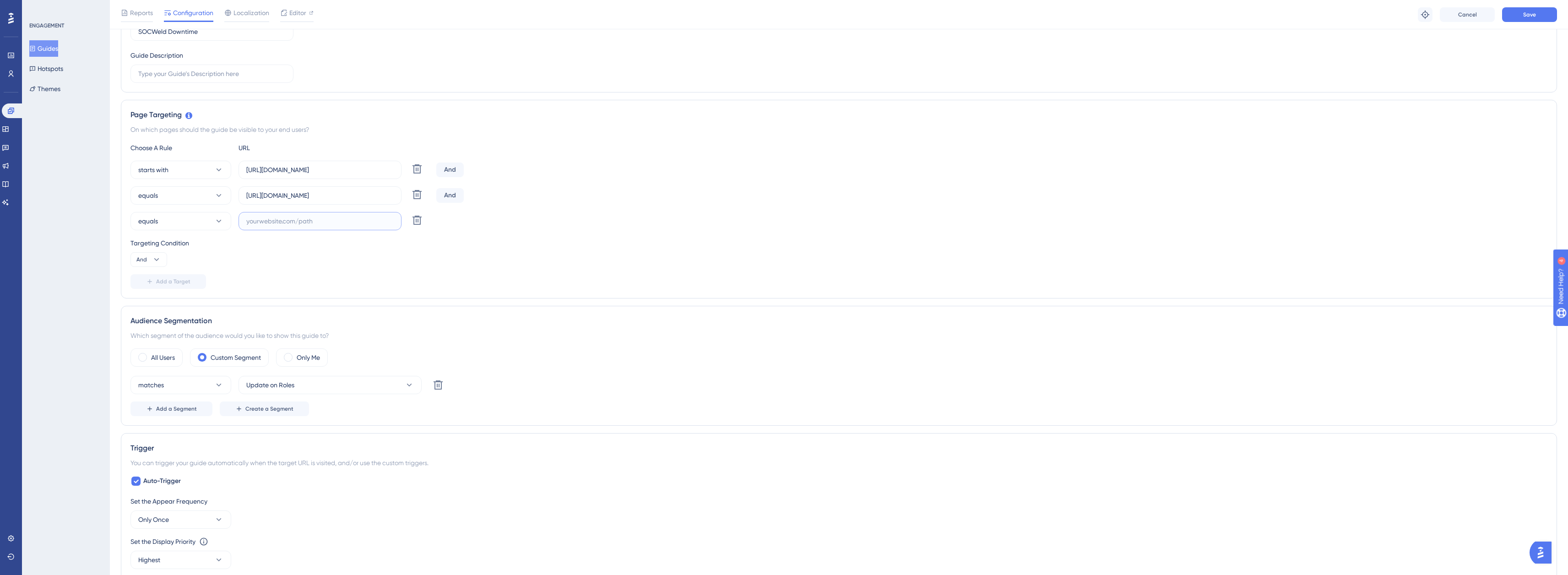
click at [283, 226] on input "text" at bounding box center [320, 221] width 148 height 10
paste input "[URL][DOMAIN_NAME]"
paste input "?Mobile="
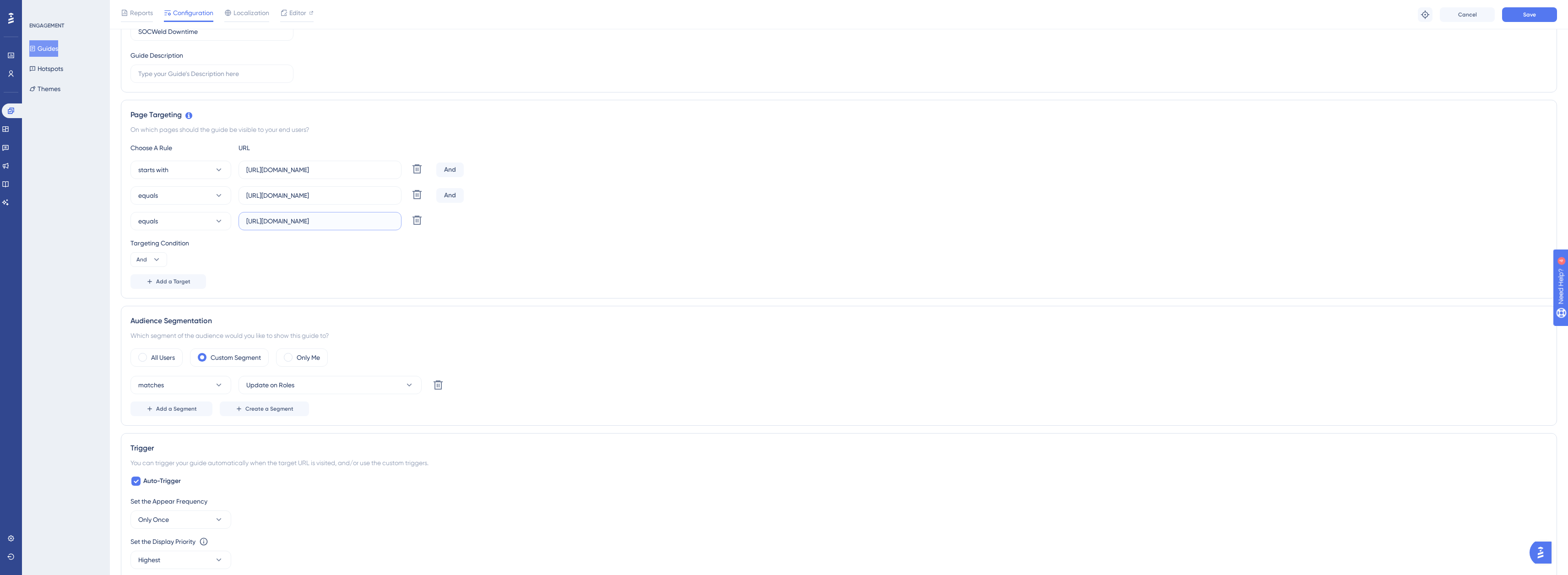
type input "[URL][DOMAIN_NAME]"
click at [322, 271] on div "Choose A Rule URL starts with https://app.socweld.com/ Delete And equals https:…" at bounding box center [839, 216] width 1417 height 147
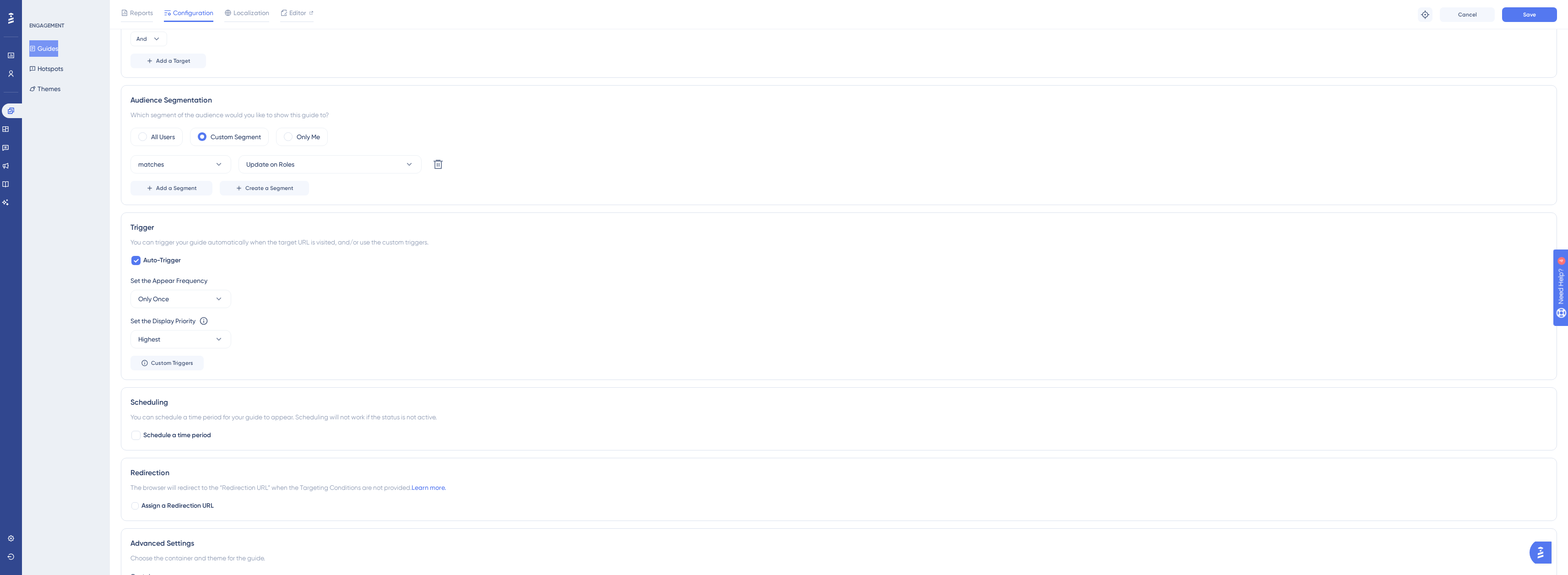
scroll to position [0, 0]
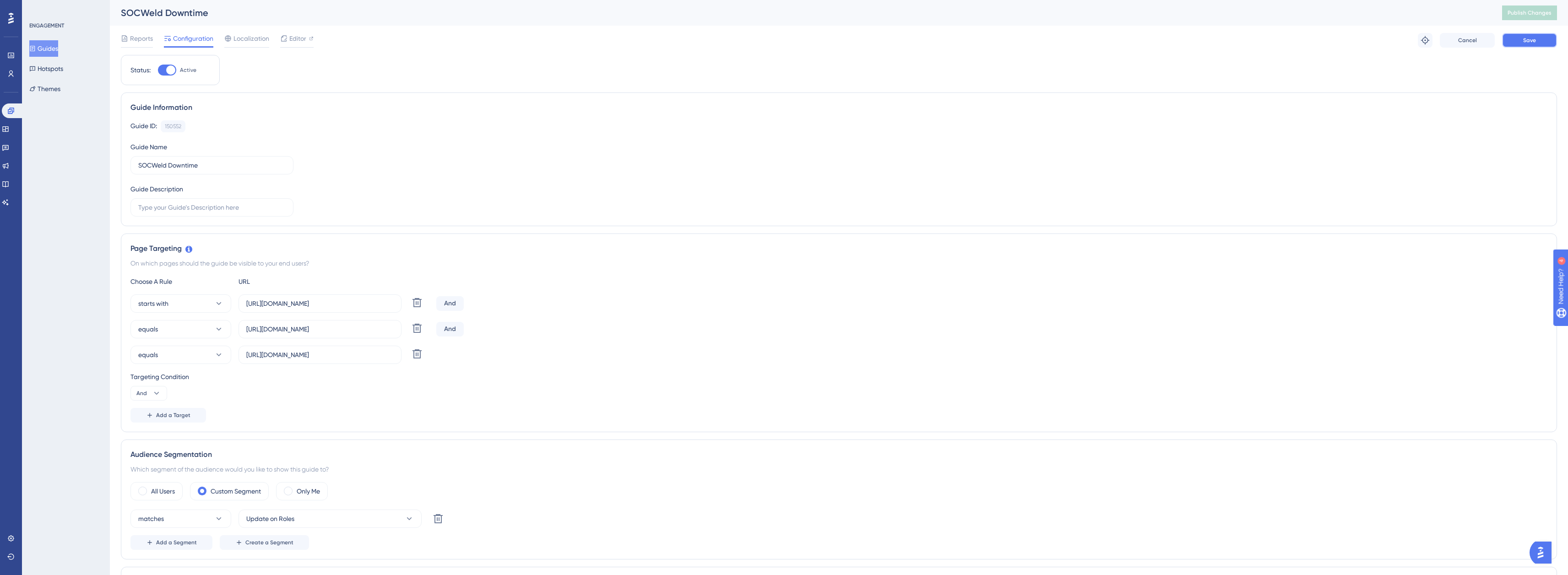
click at [1520, 35] on button "Save" at bounding box center [1530, 40] width 55 height 14
click at [152, 398] on button "And" at bounding box center [149, 392] width 36 height 14
click at [145, 432] on span "Or" at bounding box center [144, 438] width 8 height 11
click at [1549, 34] on button "Save" at bounding box center [1530, 40] width 55 height 14
click at [1538, 10] on span "Publish Changes" at bounding box center [1530, 13] width 44 height 8
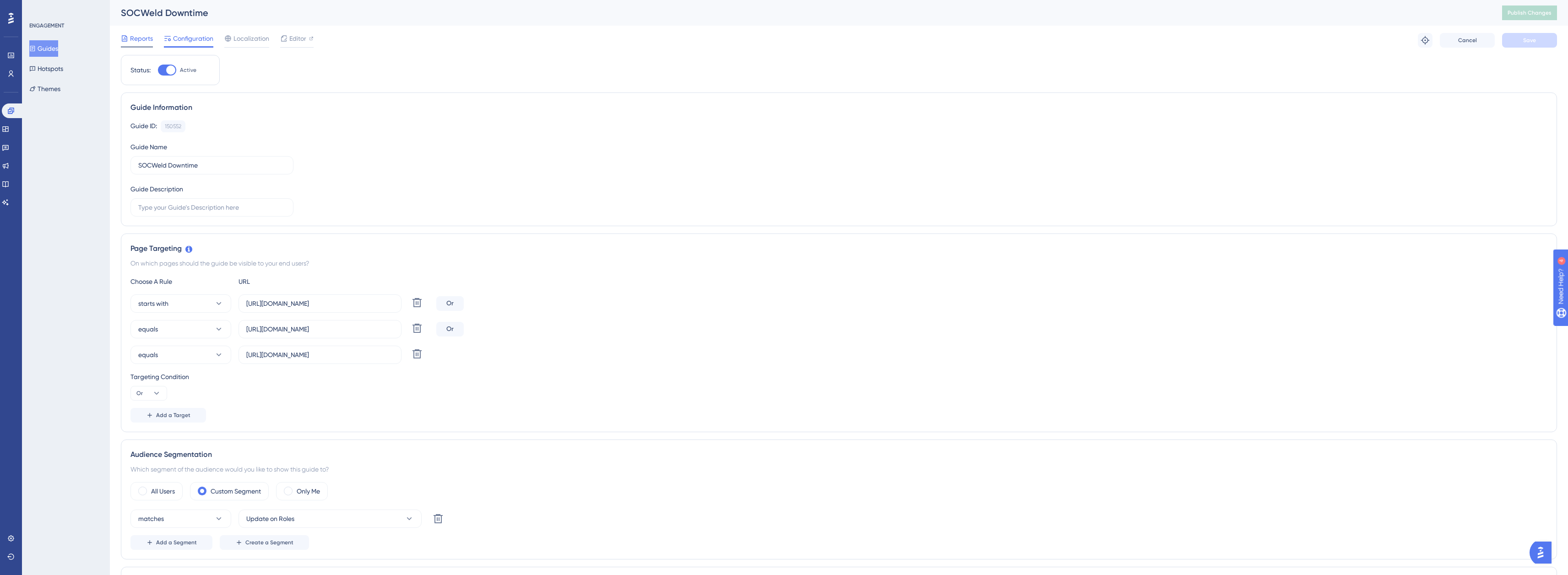
click at [141, 42] on span "Reports" at bounding box center [142, 39] width 23 height 11
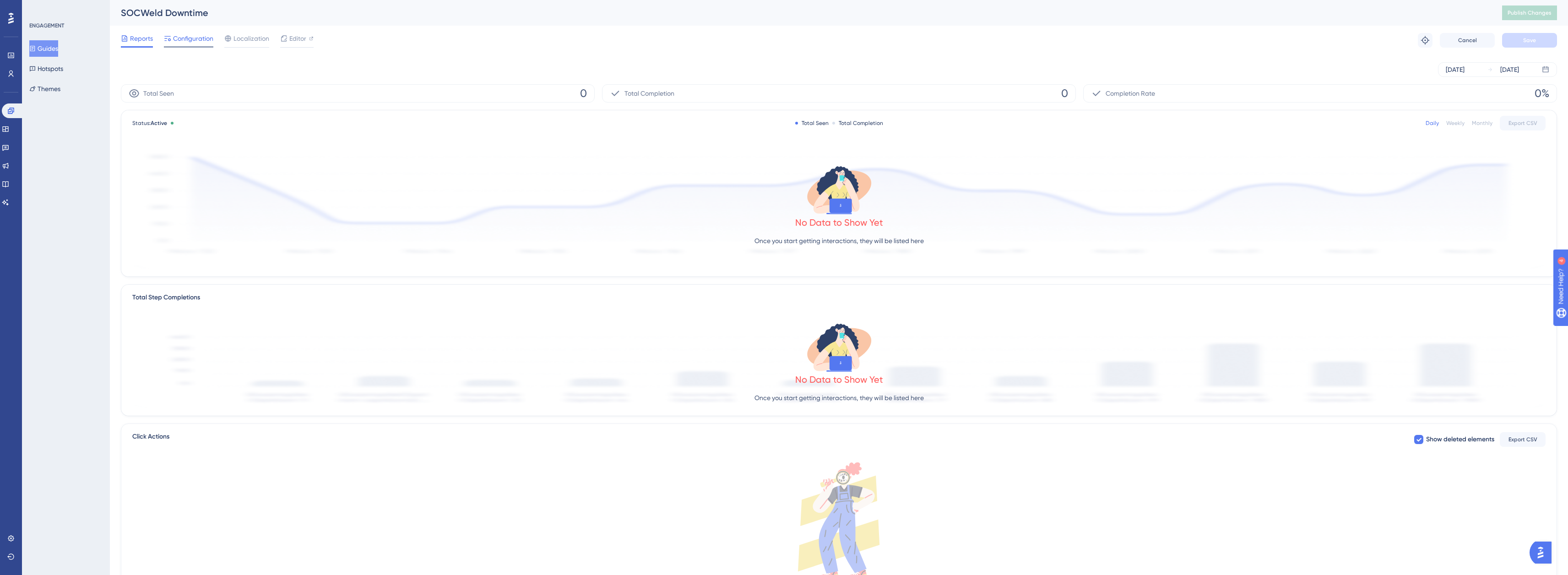
click at [180, 46] on div "Configuration" at bounding box center [189, 40] width 50 height 14
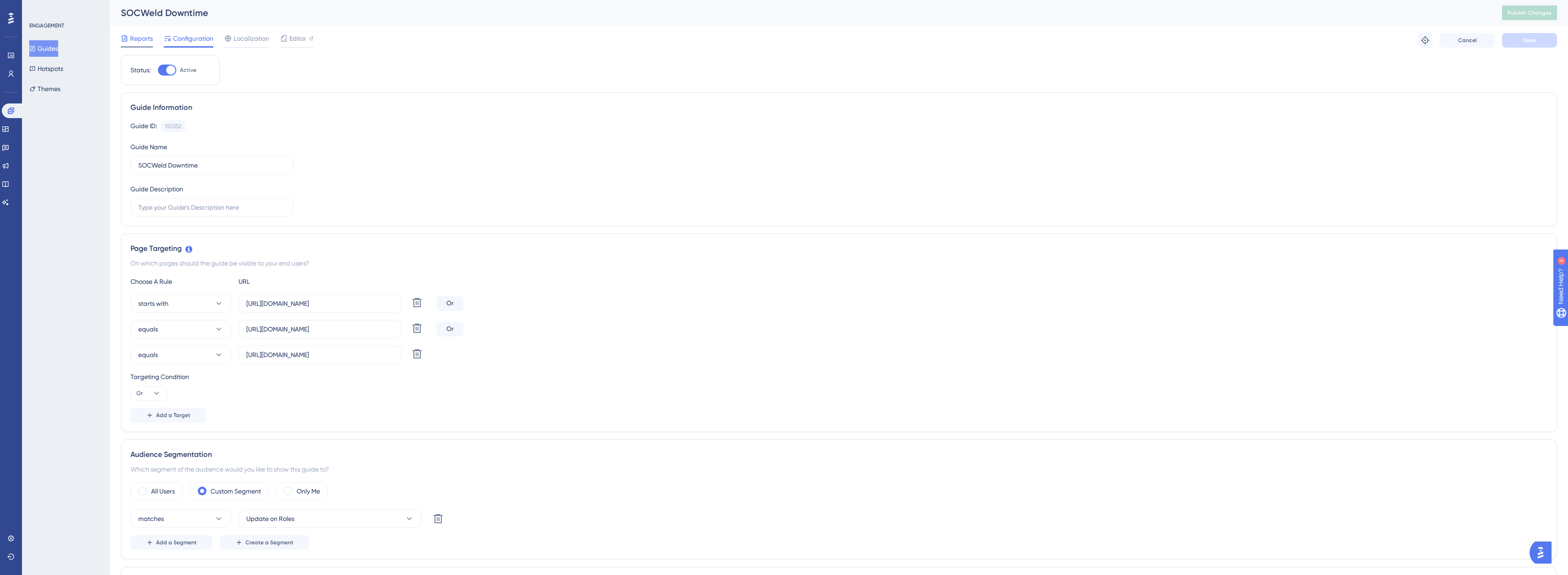
click at [135, 39] on span "Reports" at bounding box center [142, 39] width 23 height 11
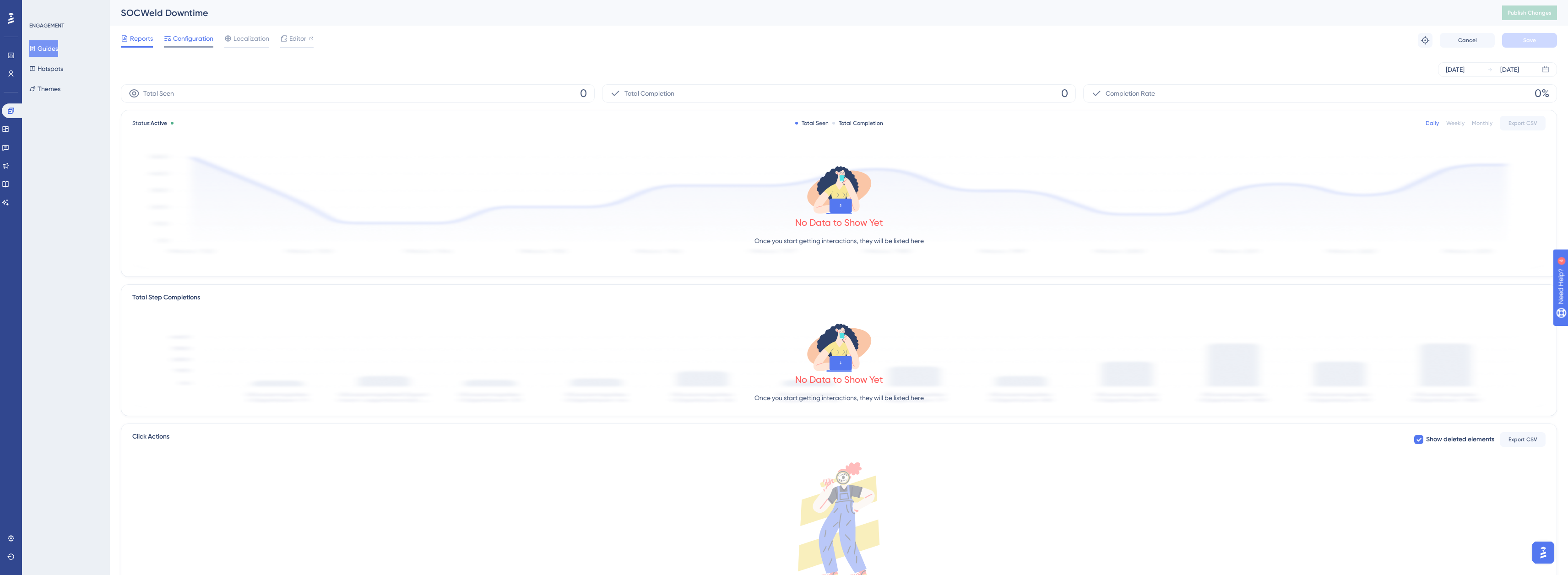
click at [180, 40] on span "Configuration" at bounding box center [193, 39] width 40 height 11
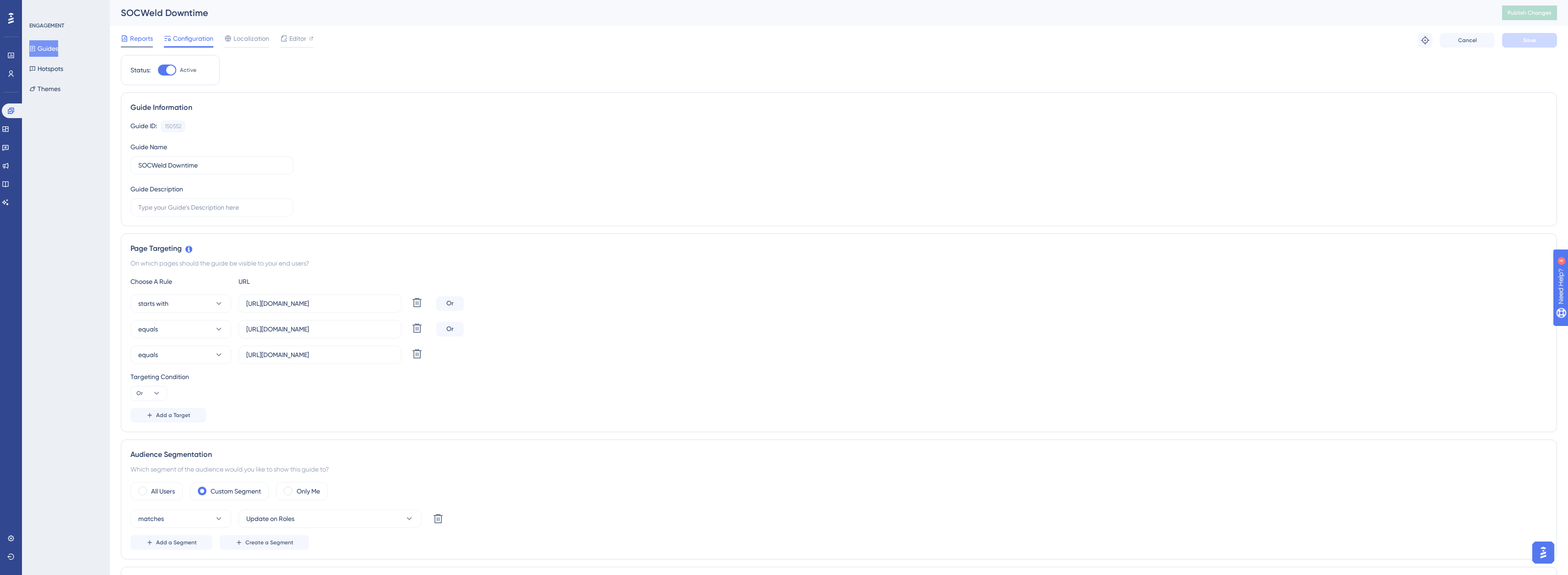
click at [133, 39] on span "Reports" at bounding box center [142, 39] width 23 height 11
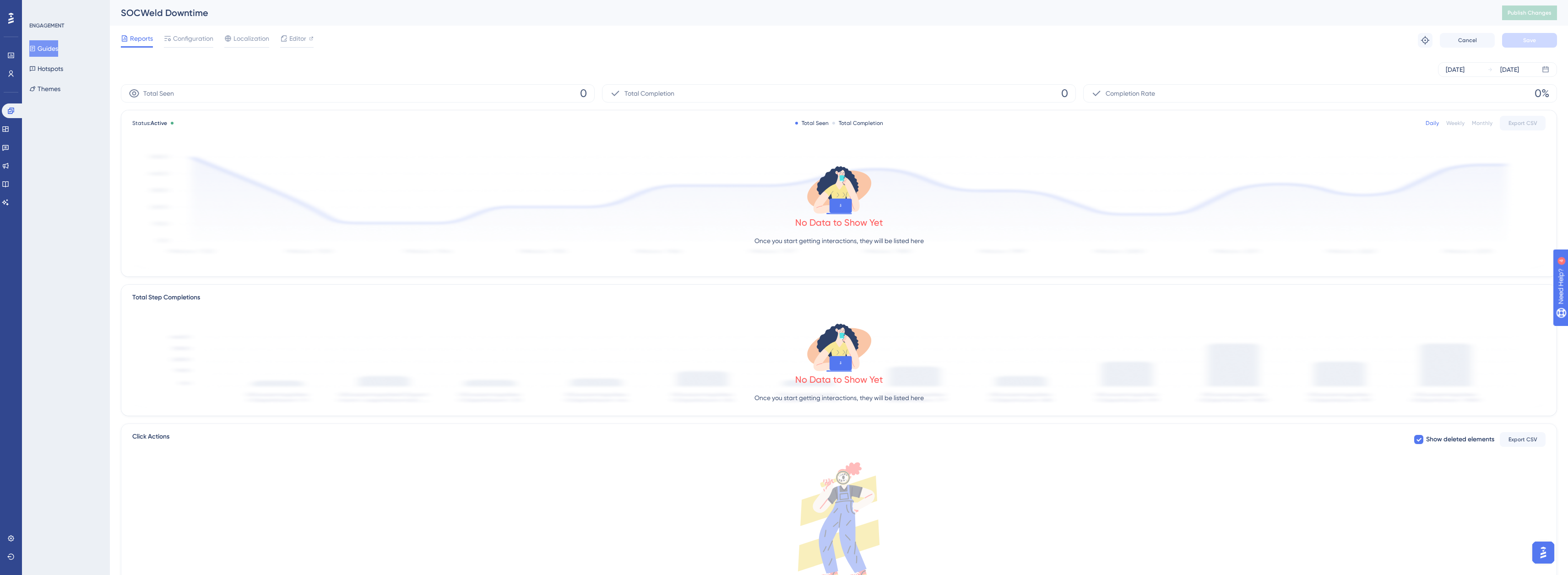
click at [742, 208] on div "No Data to Show Yet Once you start getting interactions, they will be listed he…" at bounding box center [839, 208] width 1414 height 123
click at [151, 127] on span "Status: Active" at bounding box center [150, 123] width 35 height 8
click at [0, 0] on icon at bounding box center [0, 0] width 0 height 0
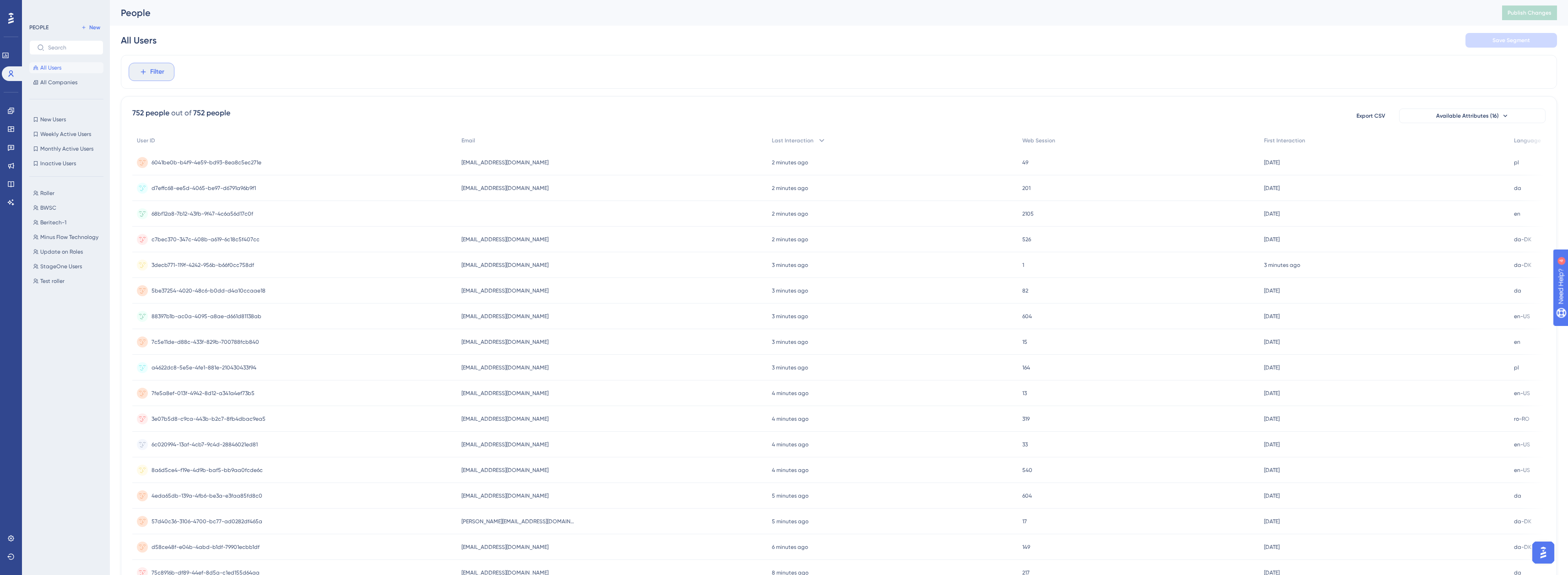
click at [146, 68] on icon at bounding box center [143, 71] width 9 height 9
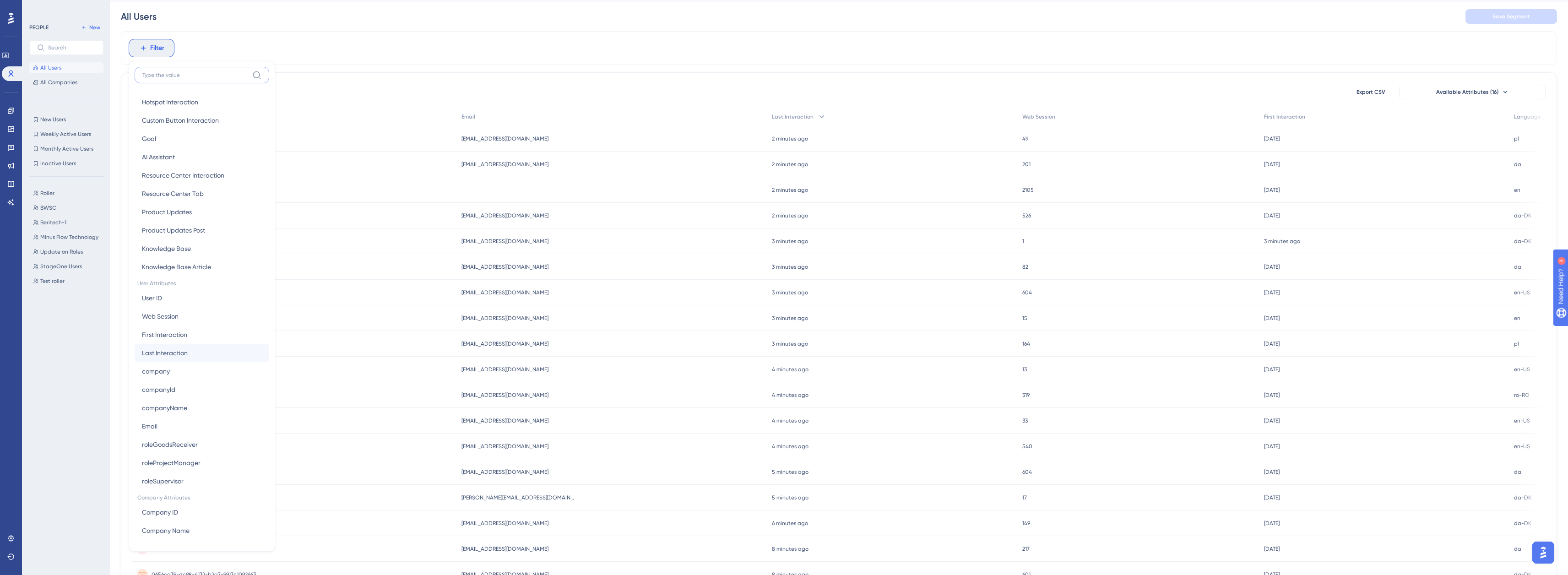
scroll to position [265, 0]
click at [191, 409] on span "roleGoodsReceiver" at bounding box center [170, 408] width 56 height 11
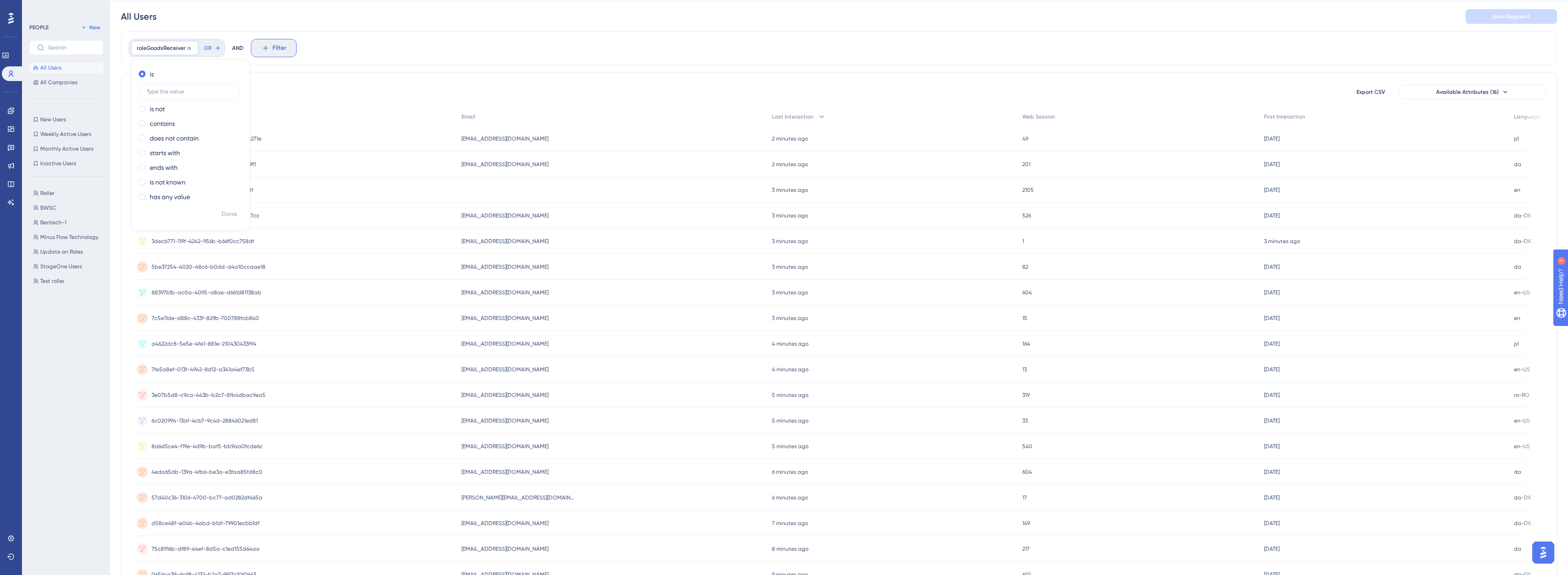
click at [268, 47] on icon at bounding box center [265, 48] width 9 height 9
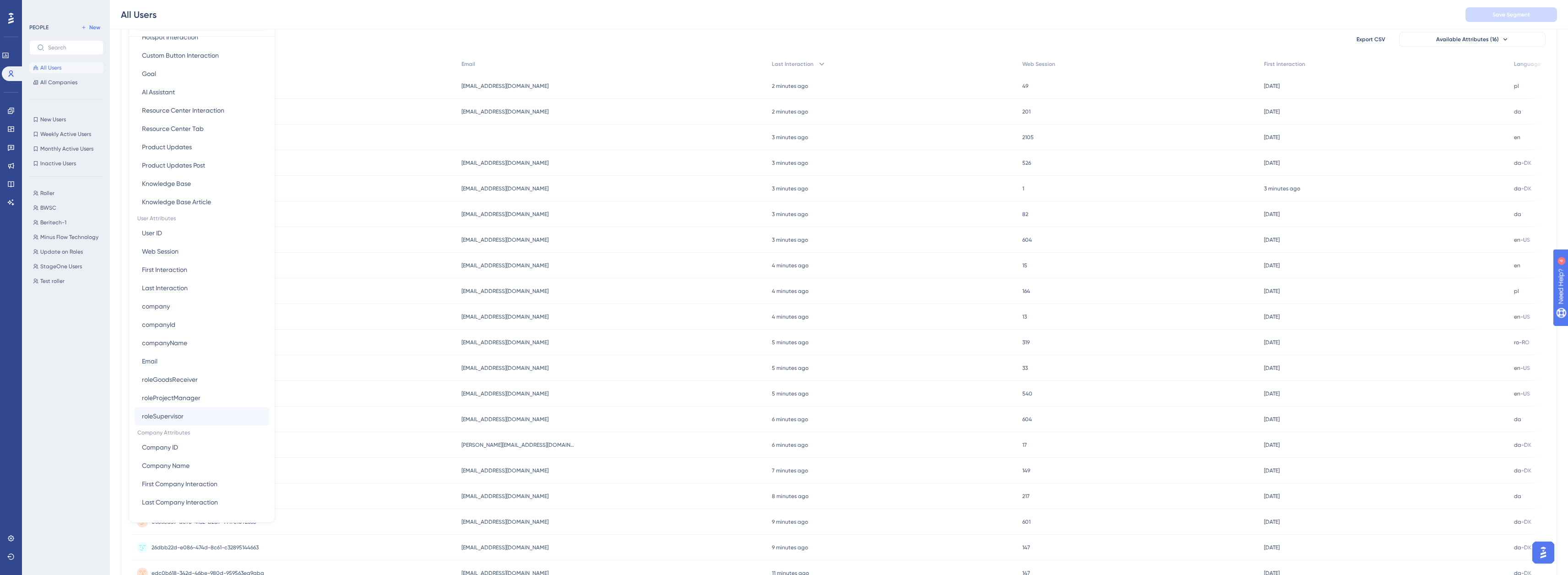
scroll to position [146, 0]
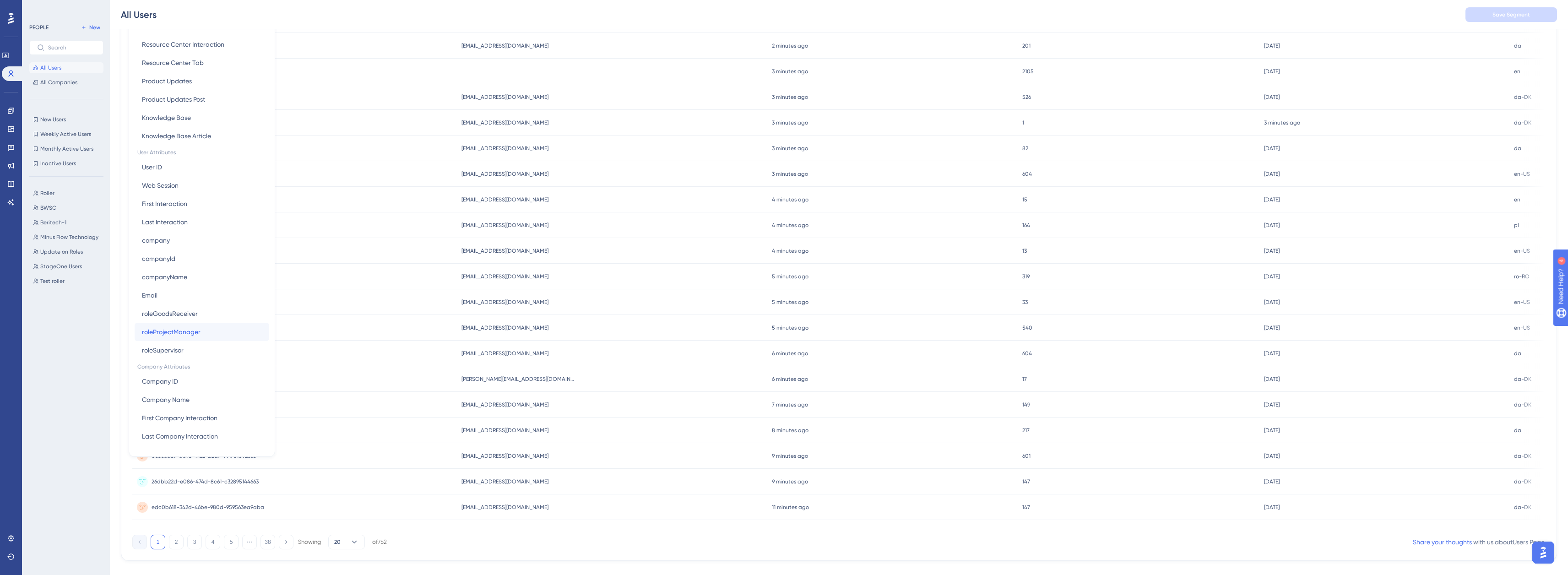
click at [207, 331] on button "roleProjectManager roleProjectManager" at bounding box center [201, 331] width 134 height 18
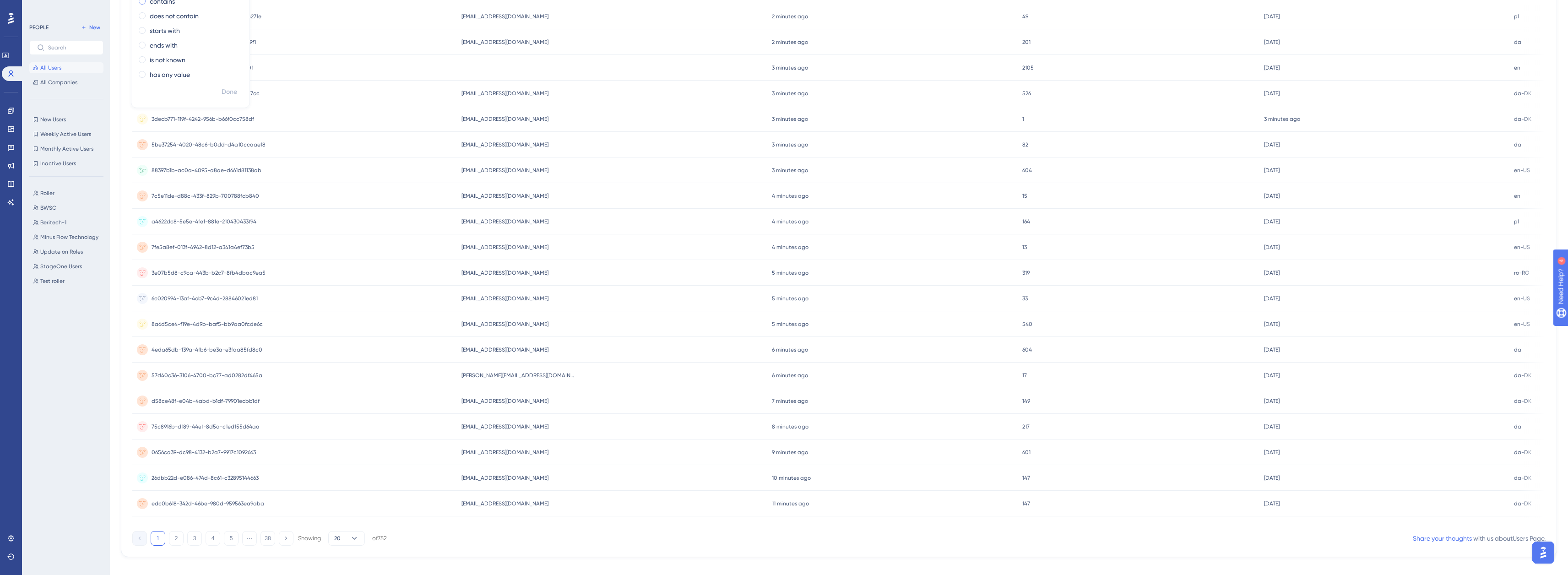
scroll to position [0, 0]
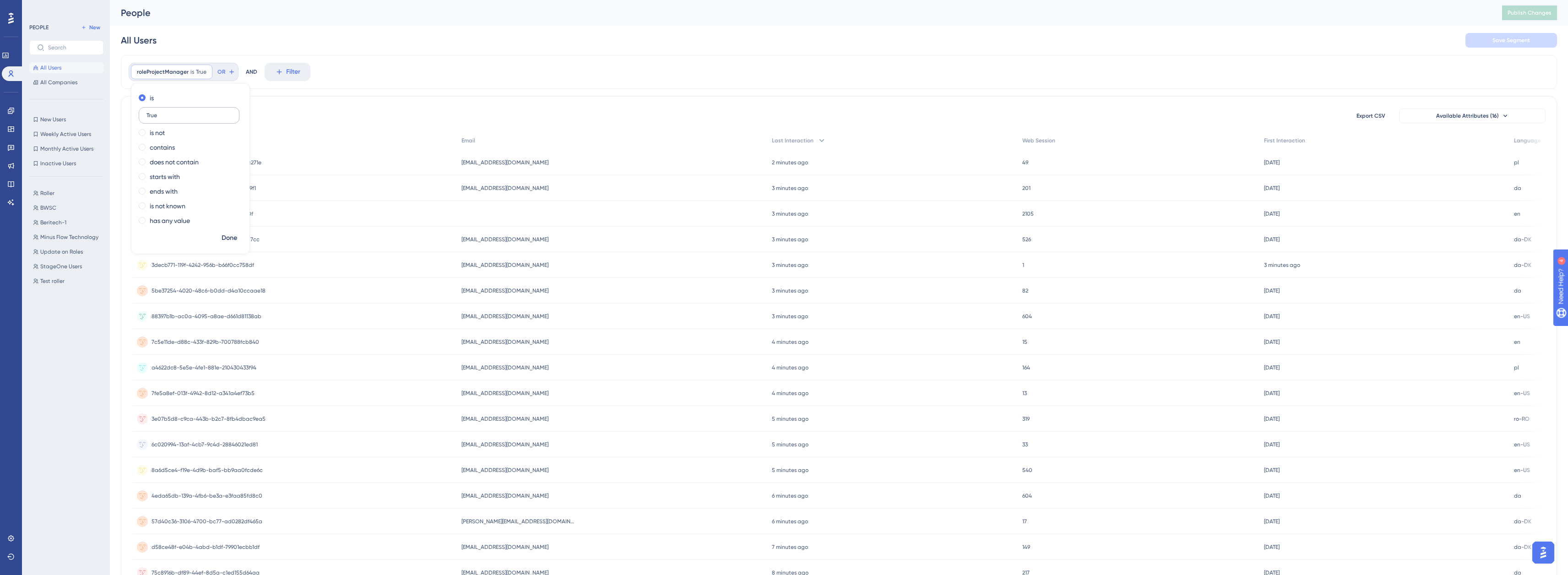
type input "True"
click at [227, 238] on span "Done" at bounding box center [230, 238] width 15 height 11
click at [278, 78] on button "Filter" at bounding box center [288, 71] width 46 height 18
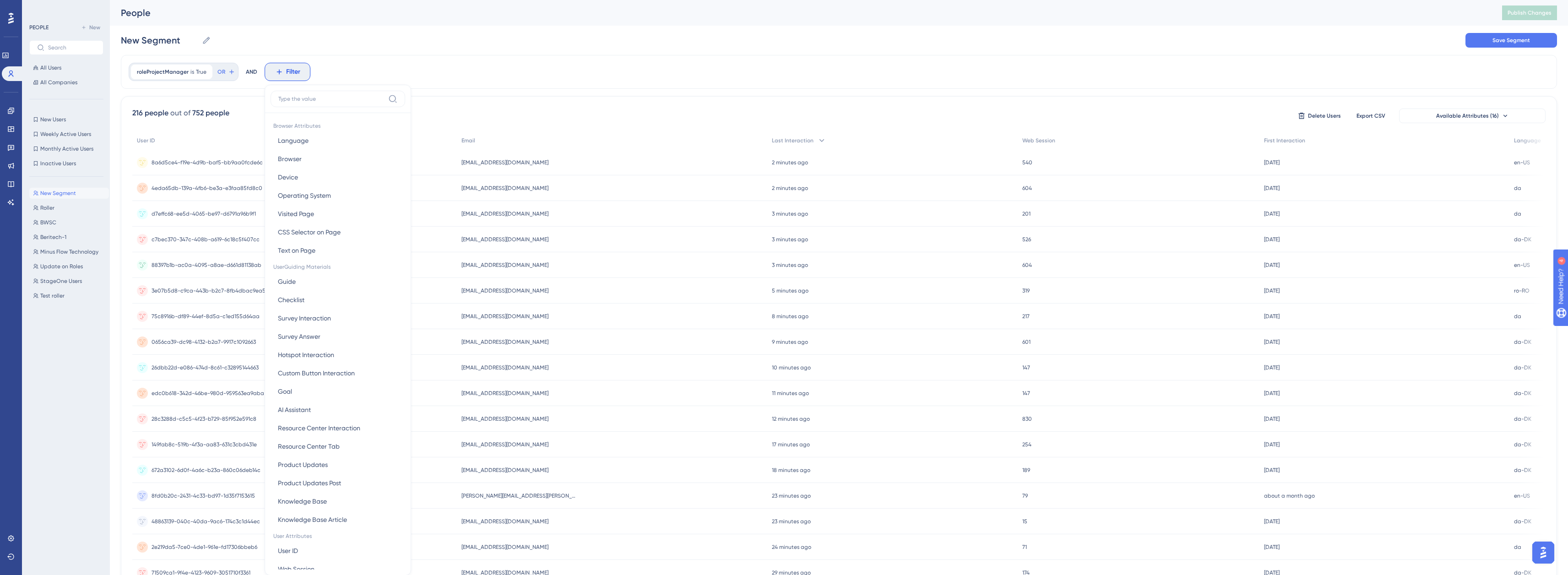
scroll to position [43, 0]
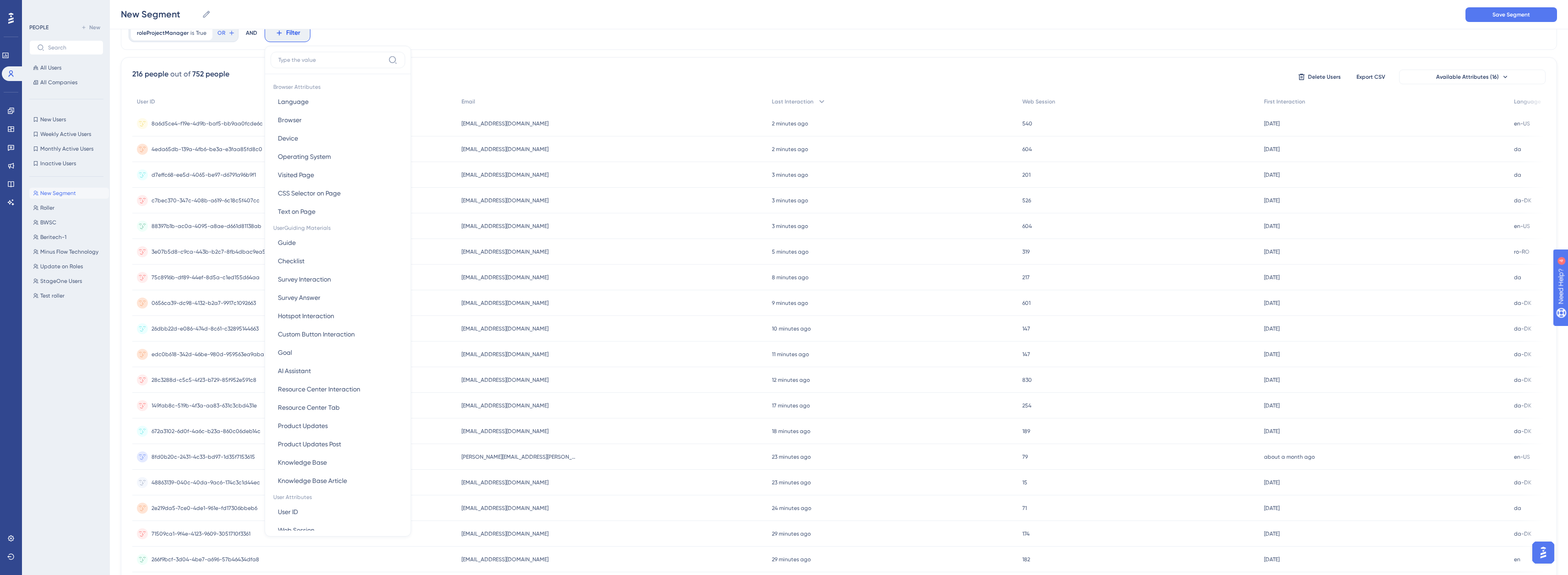
click at [328, 49] on div "Browser Attributes Language Language Browser Browser Device Device Operating Sy…" at bounding box center [338, 290] width 147 height 490
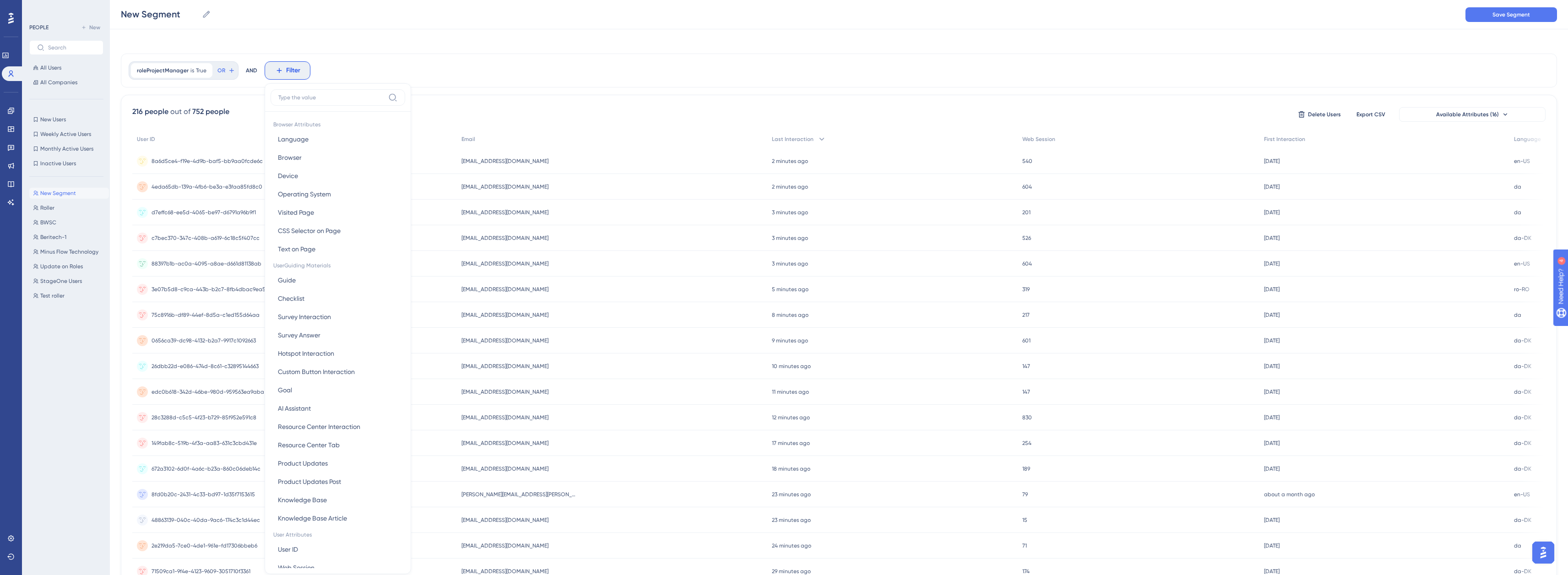
scroll to position [0, 0]
click at [72, 261] on button "Update on Roles Update on Roles" at bounding box center [70, 267] width 80 height 11
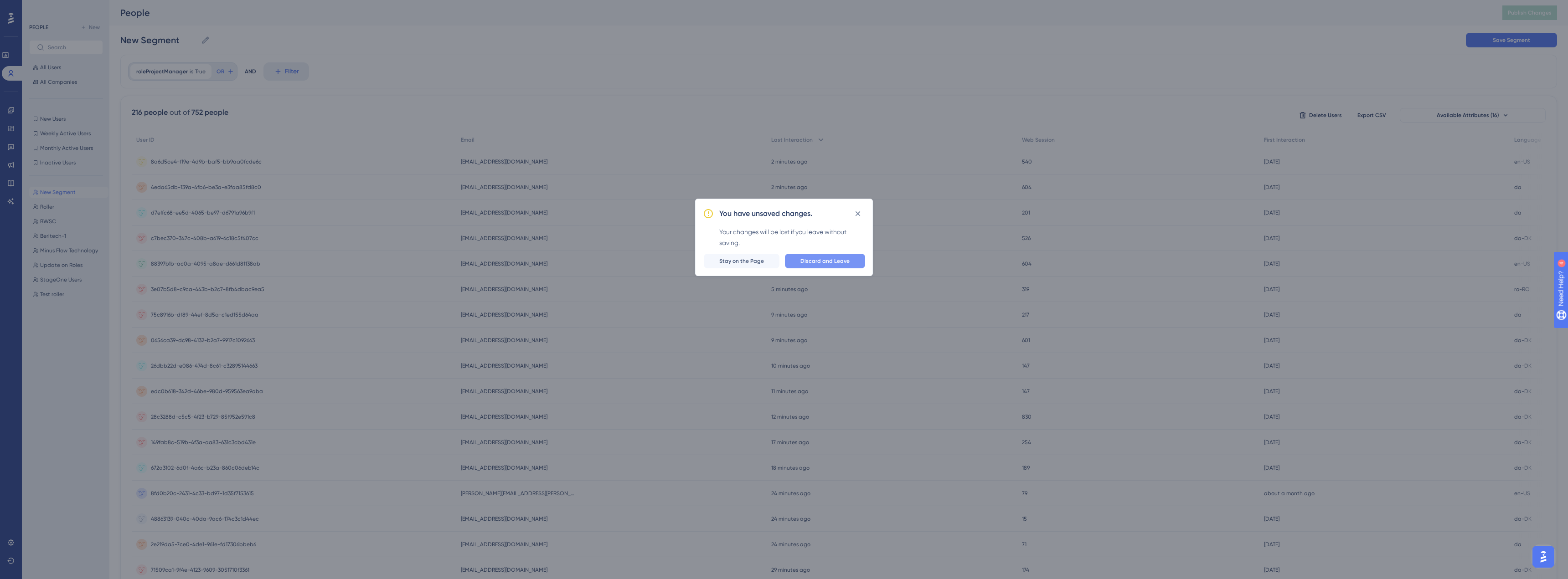
click at [804, 262] on span "Discard and Leave" at bounding box center [825, 262] width 49 height 8
type input "Update on Roles"
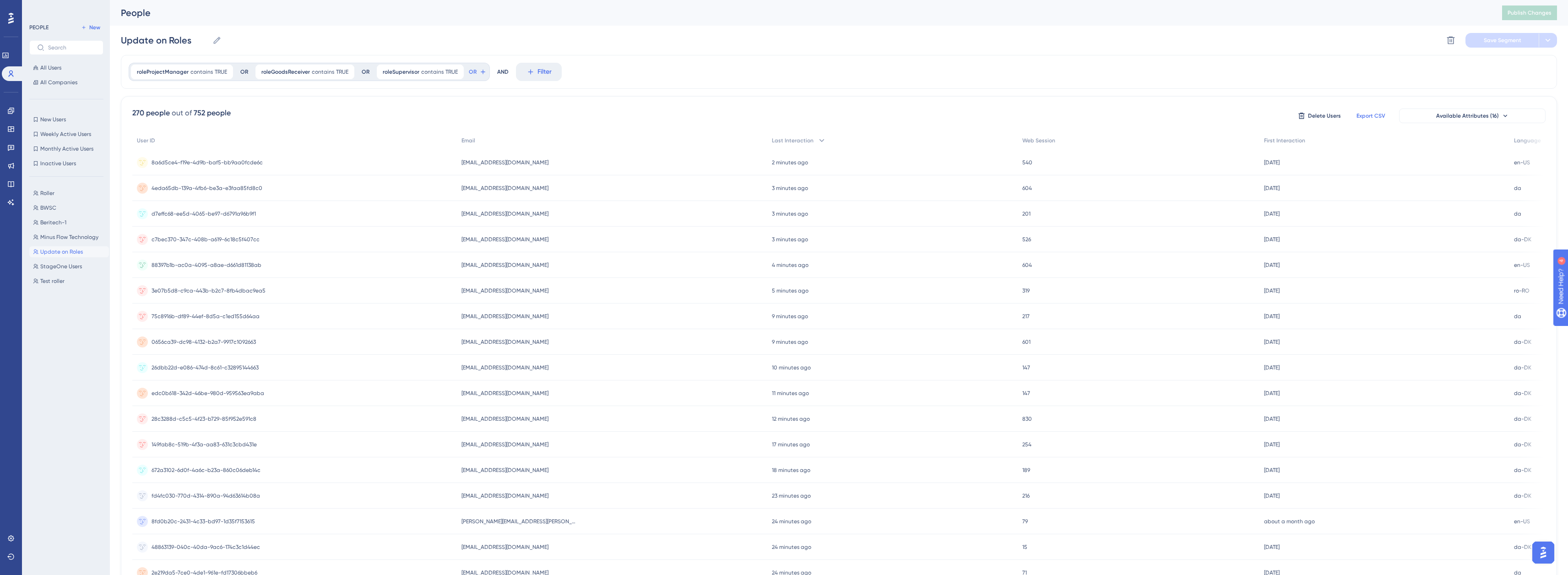
click at [1366, 113] on span "Export CSV" at bounding box center [1371, 116] width 29 height 8
click at [774, 81] on div "roleProjectManager contains TRUE TRUE Remove OR roleGoodsReceiver contains TRUE…" at bounding box center [839, 72] width 1437 height 34
click at [0, 0] on div "Engagement" at bounding box center [0, 0] width 0 height 0
click at [0, 0] on link at bounding box center [0, 0] width 0 height 0
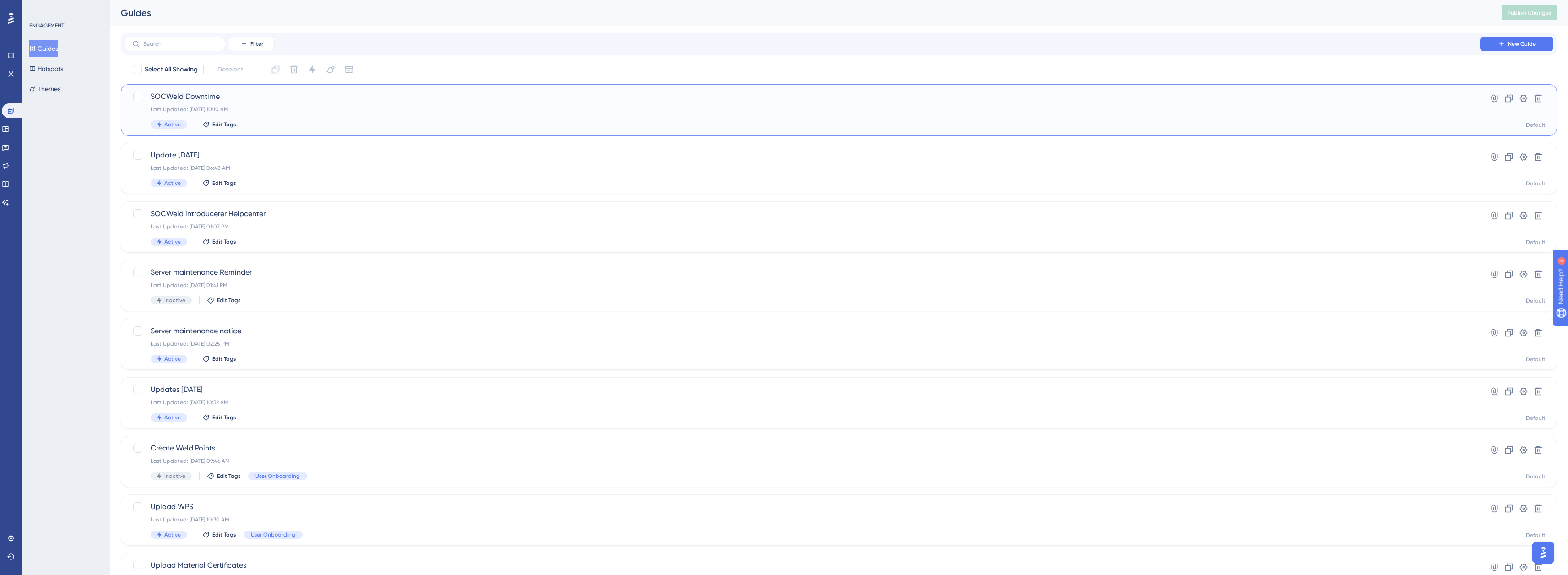
click at [269, 105] on div "SOCWeld Downtime Last Updated: [DATE] 10:10 AM Active Edit Tags" at bounding box center [802, 109] width 1304 height 37
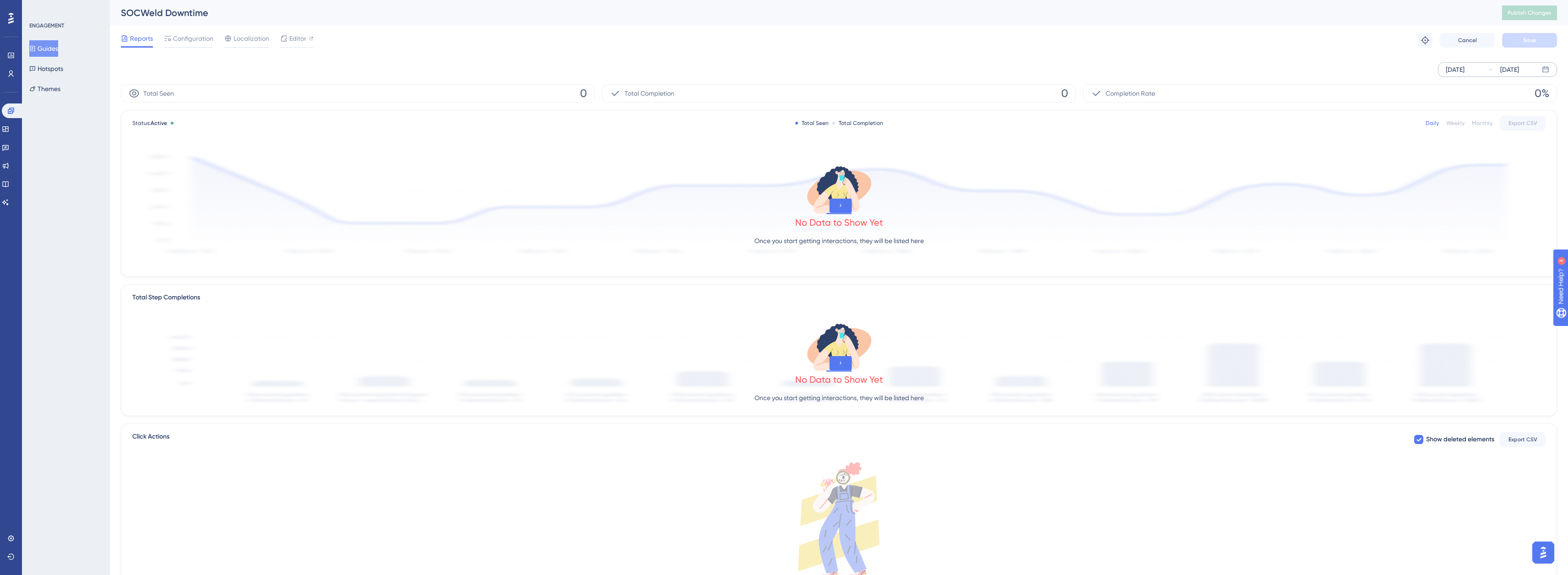
click at [1459, 69] on div "[DATE]" at bounding box center [1456, 69] width 19 height 11
click at [1392, 203] on button "24" at bounding box center [1389, 202] width 15 height 15
click at [1516, 252] on span "Apply" at bounding box center [1518, 252] width 15 height 8
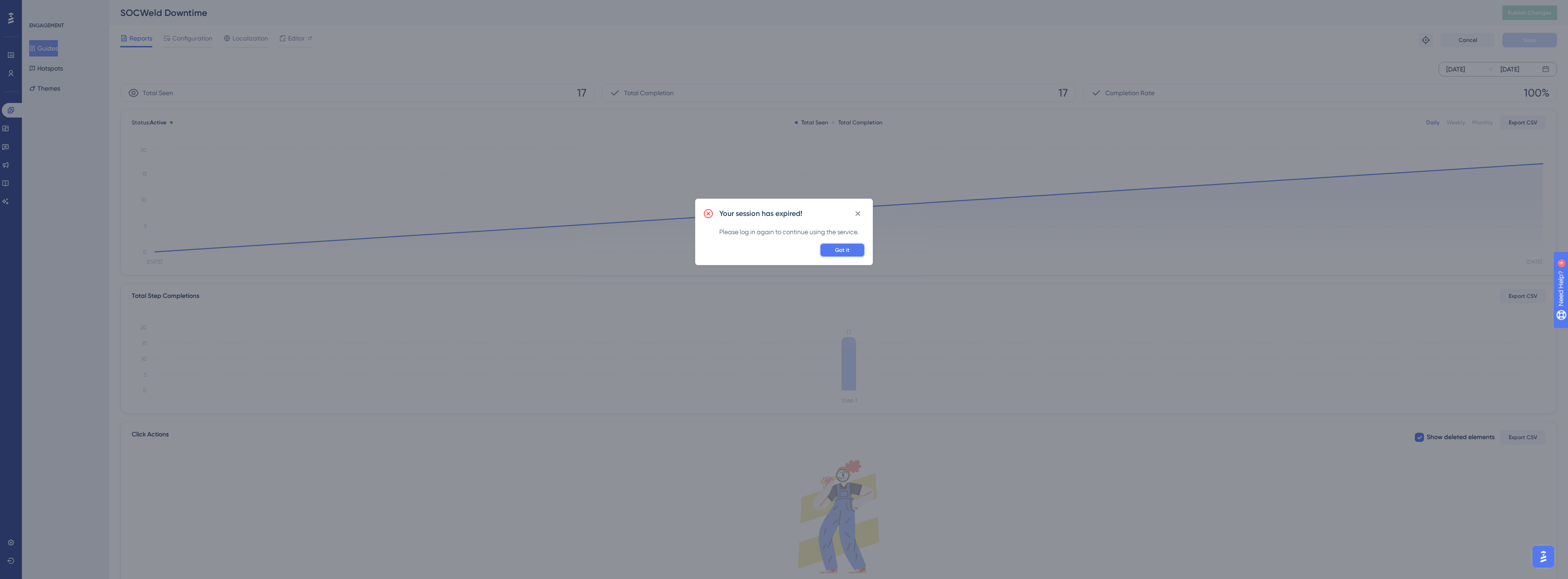
click at [842, 252] on span "Got it" at bounding box center [842, 250] width 14 height 8
